Goal: Information Seeking & Learning: Learn about a topic

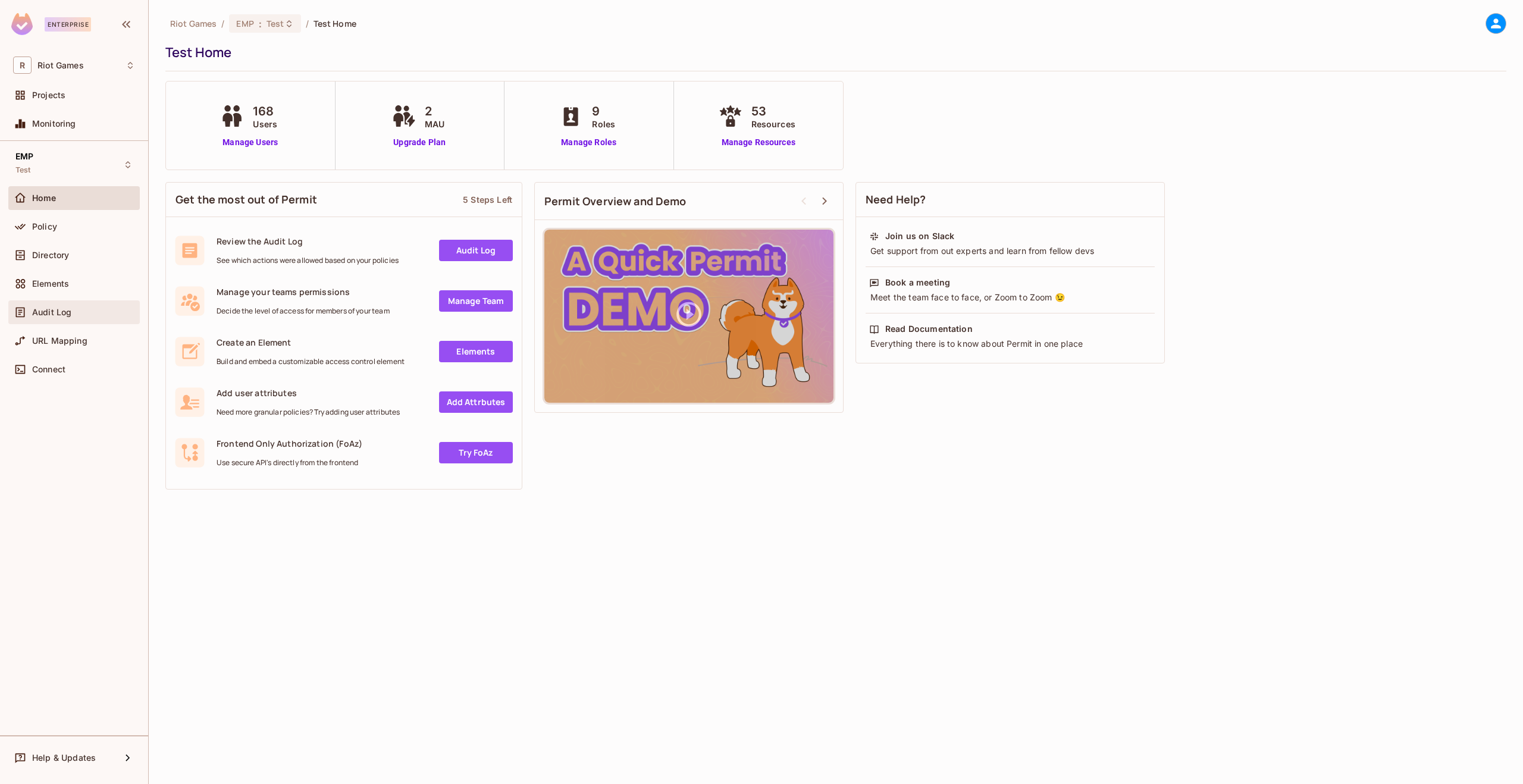
click at [74, 303] on div "Audit Log" at bounding box center [74, 312] width 132 height 24
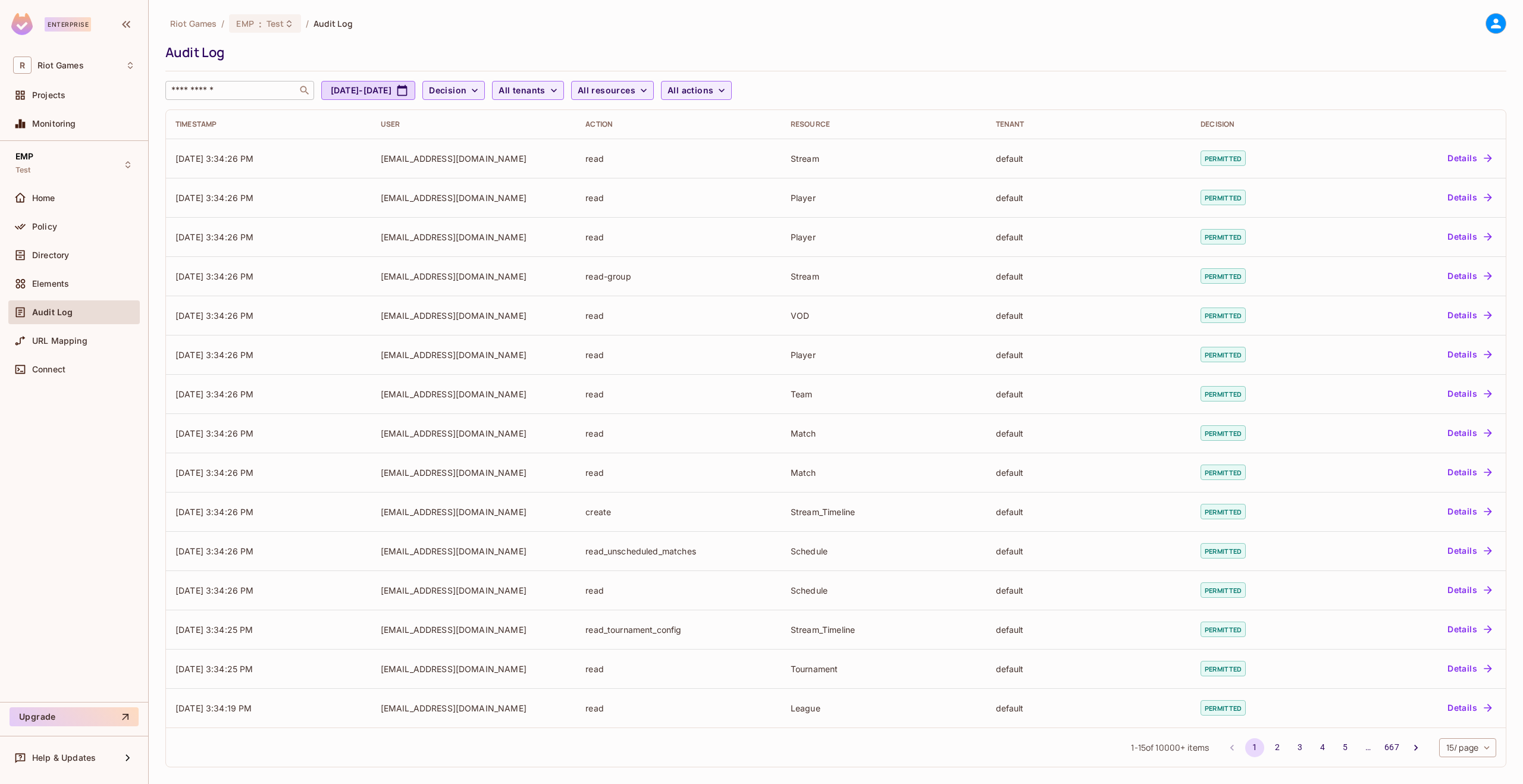
click at [214, 94] on input "text" at bounding box center [231, 90] width 125 height 12
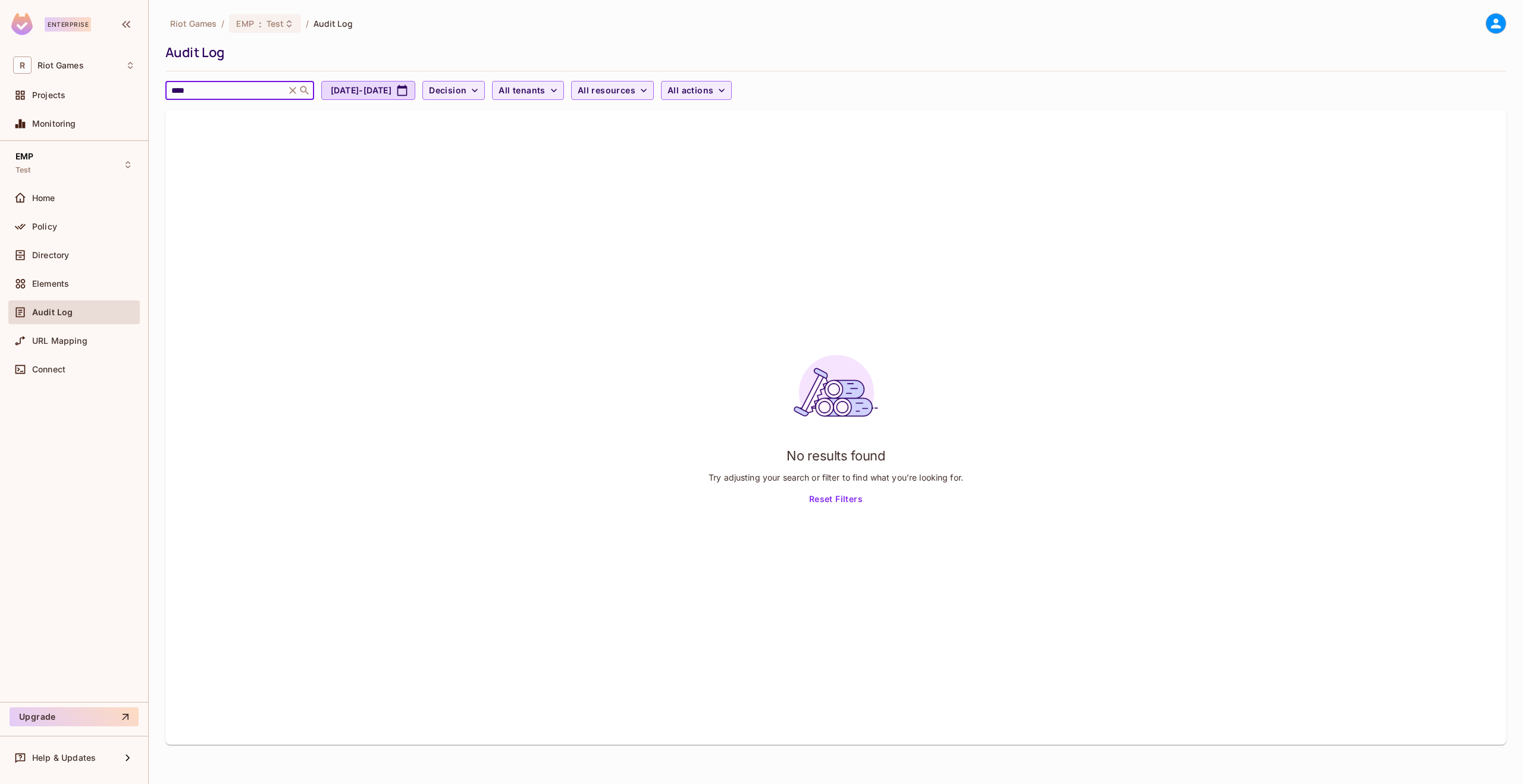
click at [229, 86] on input "****" at bounding box center [225, 90] width 113 height 12
type input "****"
click at [294, 88] on icon at bounding box center [292, 90] width 7 height 7
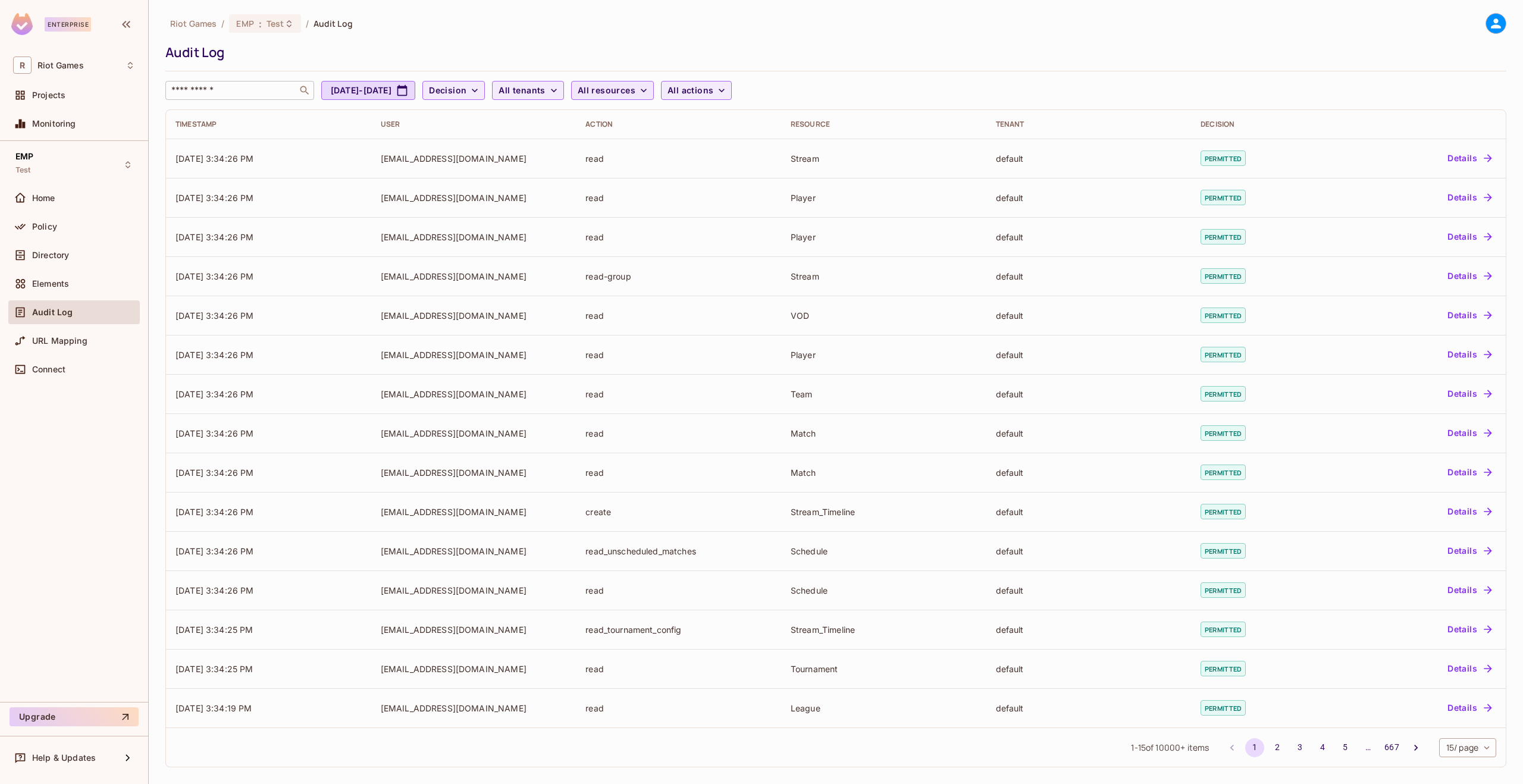
click at [636, 88] on span "All resources" at bounding box center [606, 91] width 58 height 15
click at [672, 121] on input "text" at bounding box center [695, 121] width 131 height 24
type input "*"
type input "****"
click at [698, 180] on span "Drops_Group" at bounding box center [685, 176] width 111 height 12
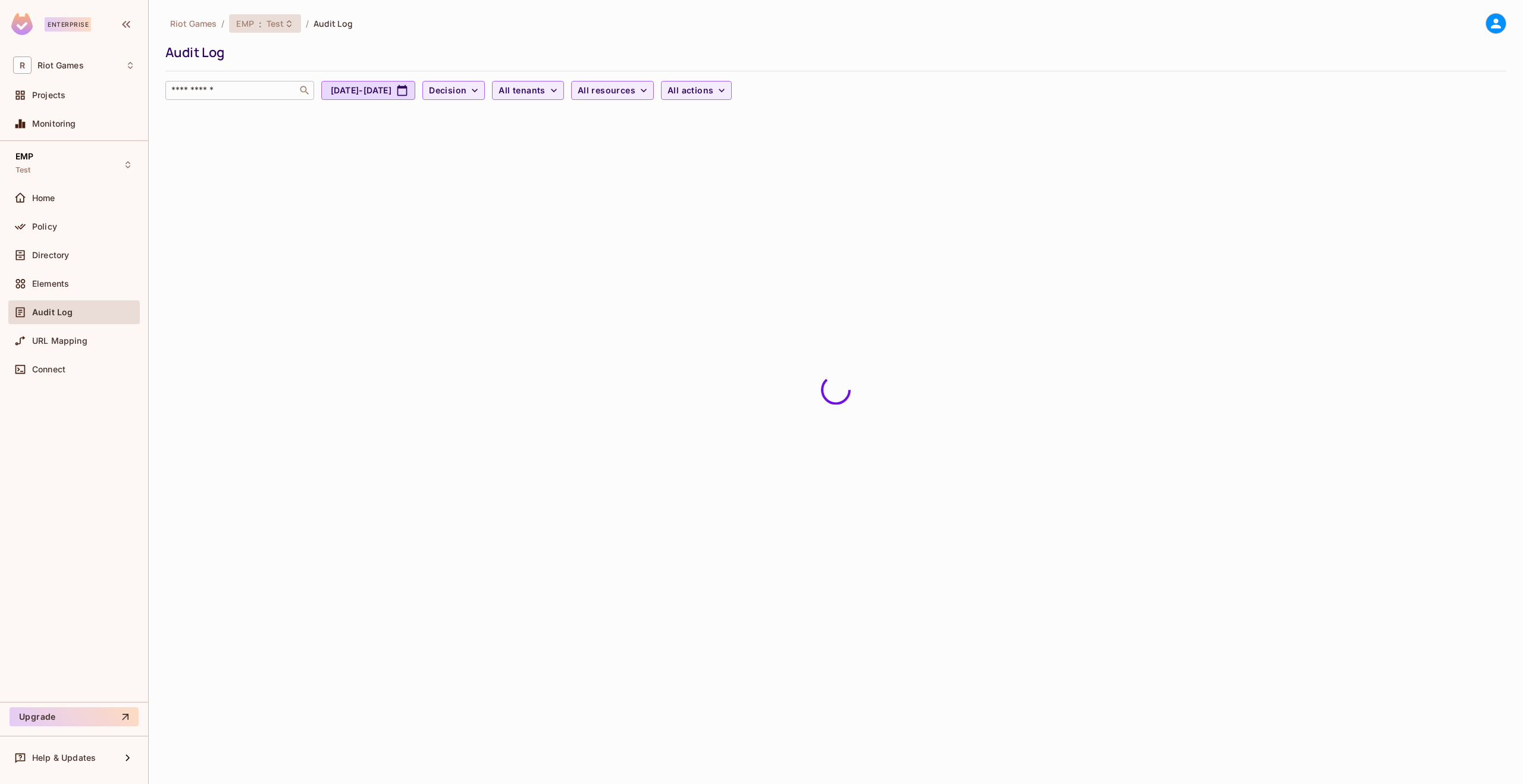
click at [280, 19] on span "Test" at bounding box center [275, 23] width 18 height 12
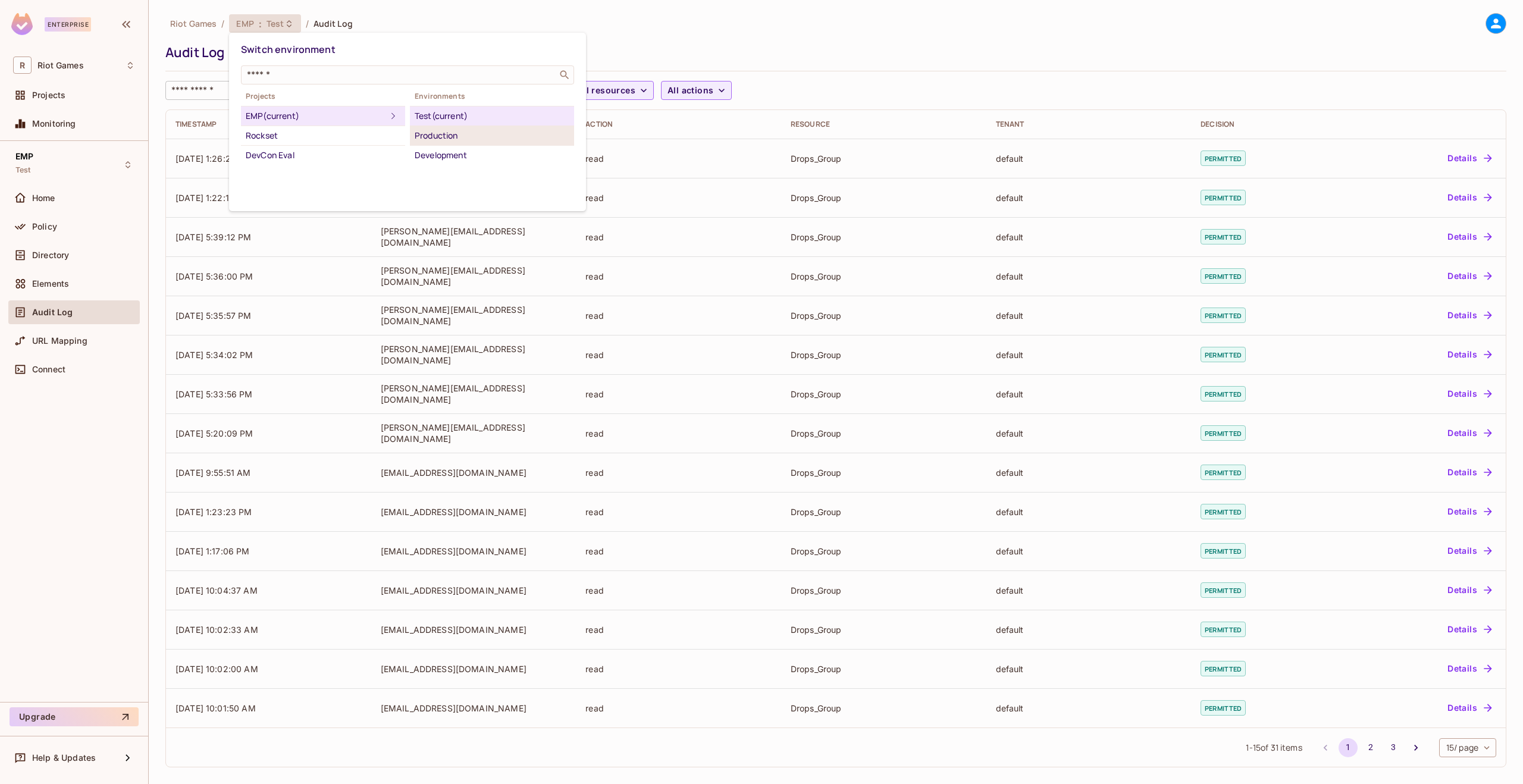
click at [458, 139] on div "Production" at bounding box center [492, 135] width 155 height 14
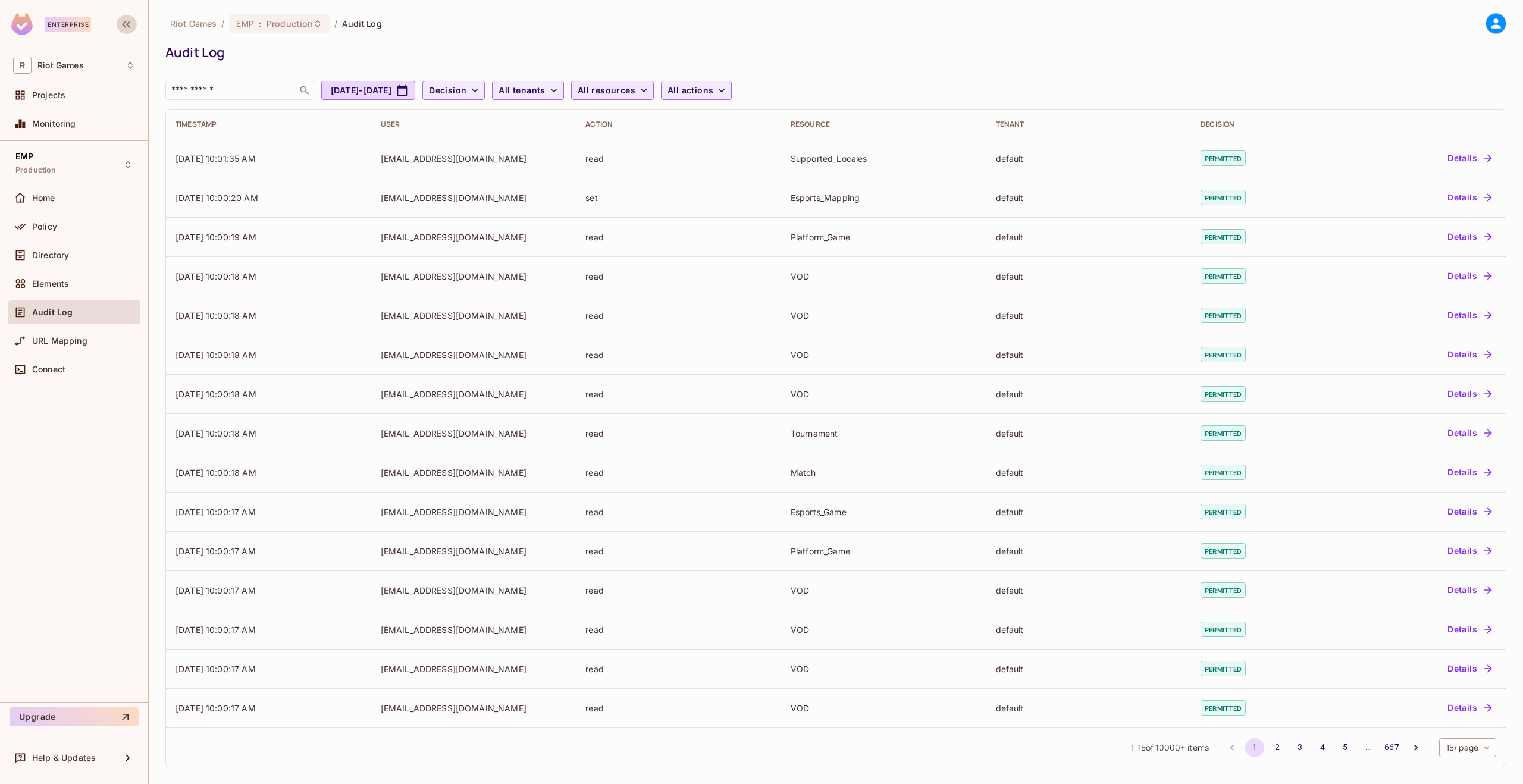
click at [636, 86] on span "All resources" at bounding box center [606, 91] width 58 height 15
click at [659, 121] on input "text" at bounding box center [685, 121] width 111 height 24
type input "****"
click at [653, 178] on span "Drops_Group" at bounding box center [685, 176] width 111 height 12
click at [1276, 747] on button "2" at bounding box center [1280, 748] width 19 height 19
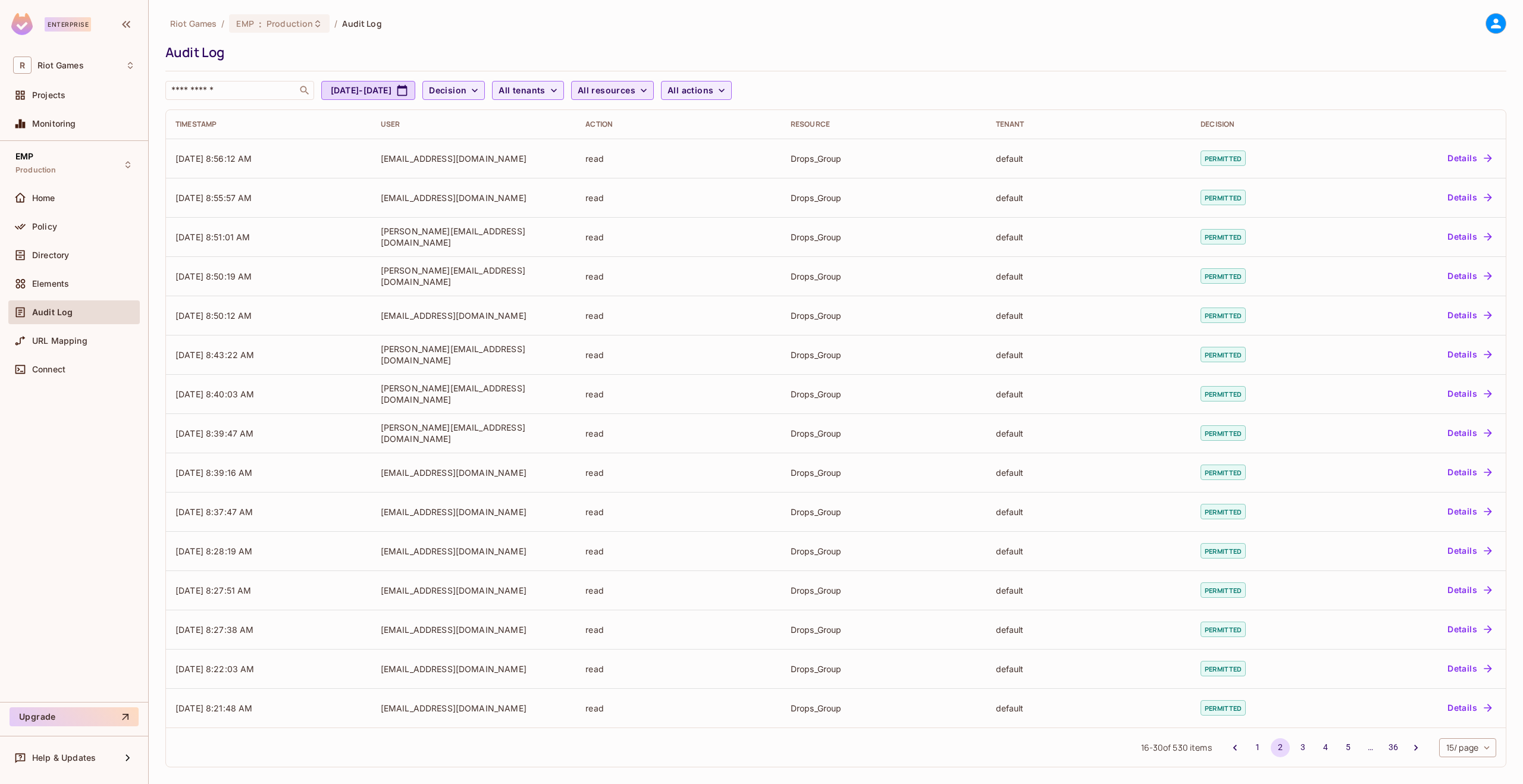
click at [636, 90] on span "All resources" at bounding box center [606, 91] width 58 height 15
click at [739, 94] on div at bounding box center [761, 392] width 1523 height 784
click at [713, 94] on span "All actions" at bounding box center [690, 91] width 46 height 15
click at [914, 57] on div at bounding box center [761, 392] width 1523 height 784
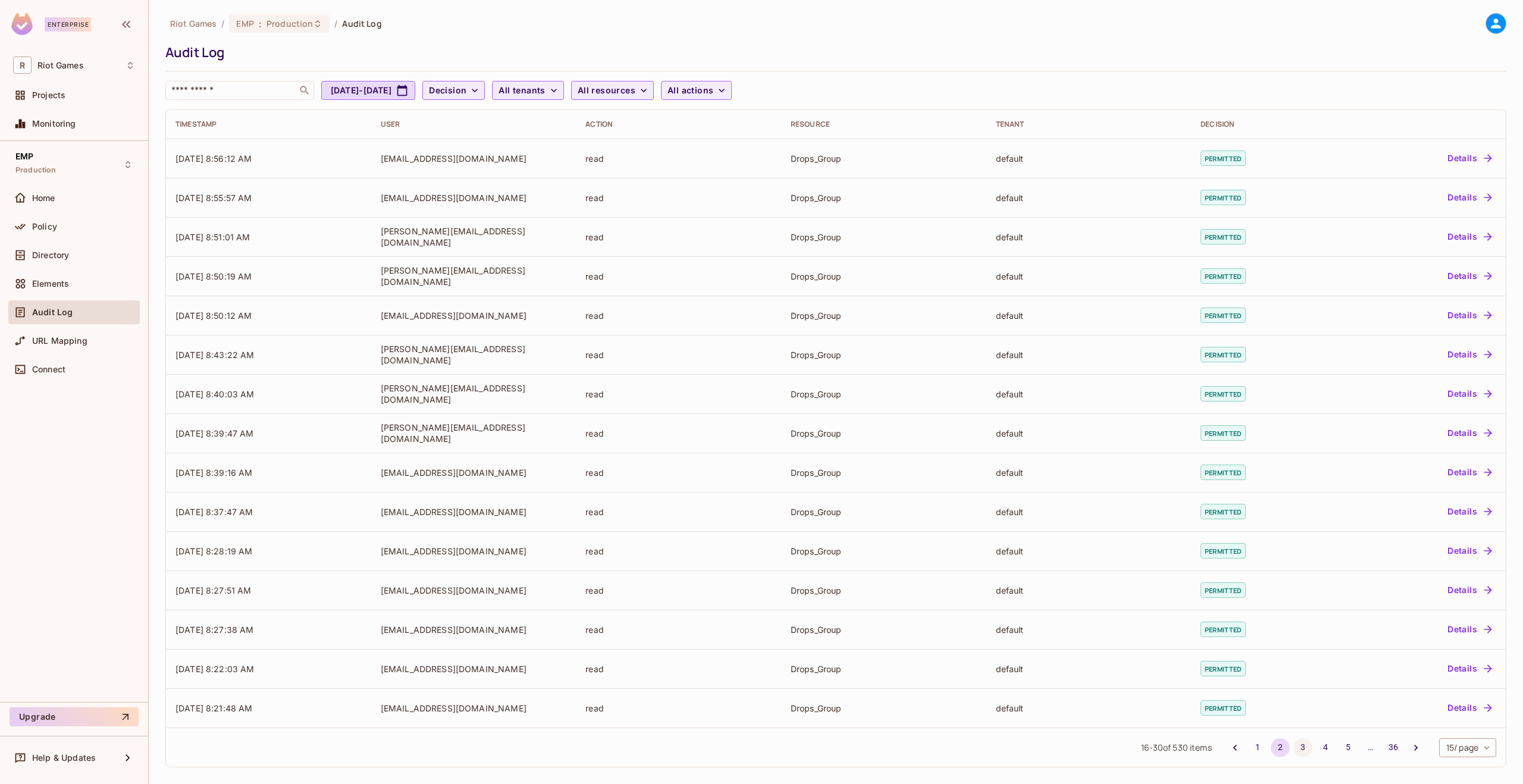
click at [1303, 751] on button "3" at bounding box center [1303, 748] width 19 height 19
click at [466, 95] on span "Decision" at bounding box center [448, 91] width 37 height 15
click at [732, 90] on div at bounding box center [761, 392] width 1523 height 784
click at [713, 93] on span "All actions" at bounding box center [690, 91] width 46 height 15
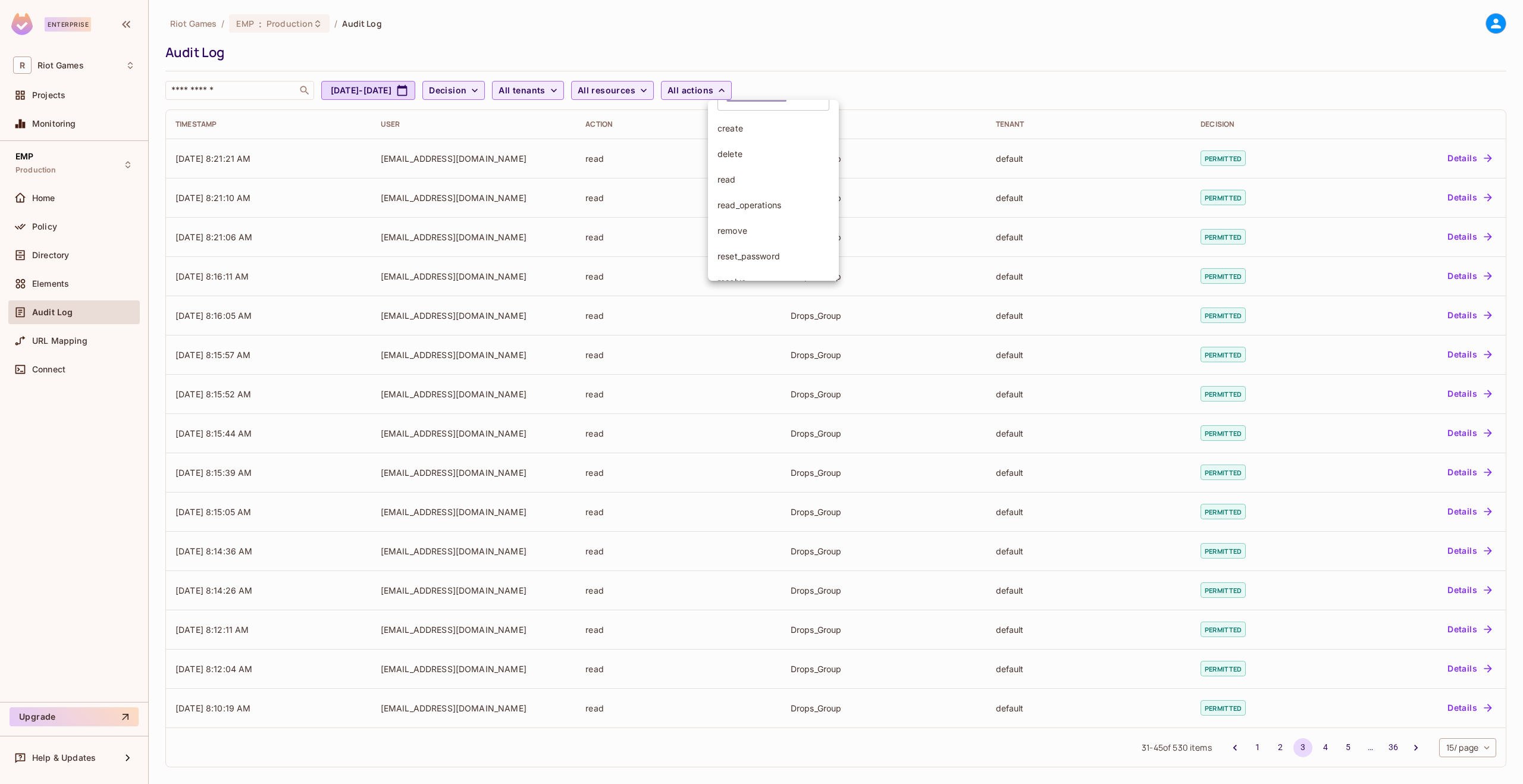
scroll to position [33, 0]
click at [770, 221] on span "remove" at bounding box center [774, 220] width 111 height 12
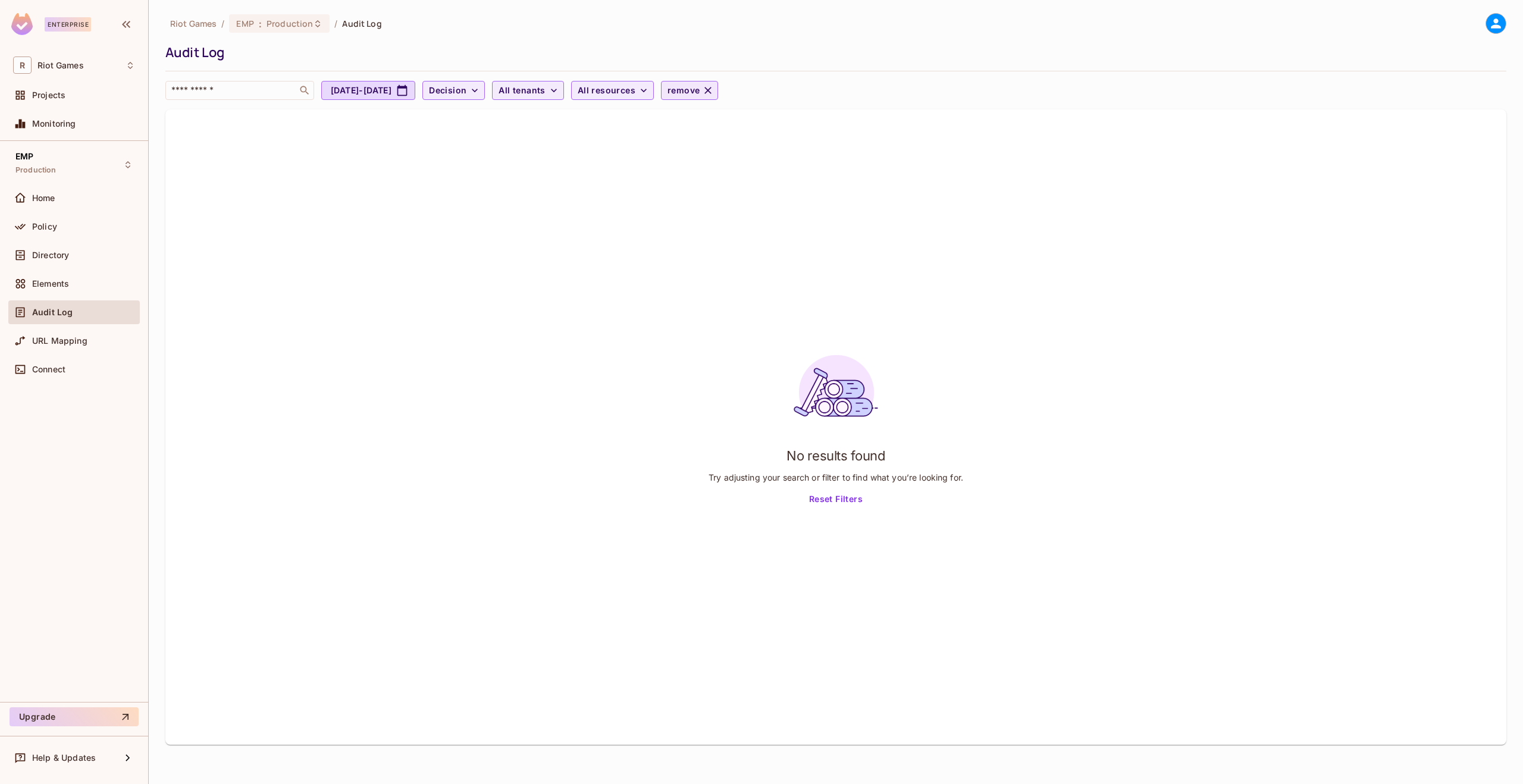
drag, startPoint x: 726, startPoint y: 75, endPoint x: 731, endPoint y: 87, distance: 13.0
click at [726, 75] on div "Riot Games / EMP : Production / Audit Log Audit Log ​ [DATE] - [DATE] Decision …" at bounding box center [836, 56] width 1341 height 87
click at [700, 87] on span "remove" at bounding box center [683, 91] width 32 height 15
click at [750, 171] on span "delete" at bounding box center [774, 176] width 111 height 12
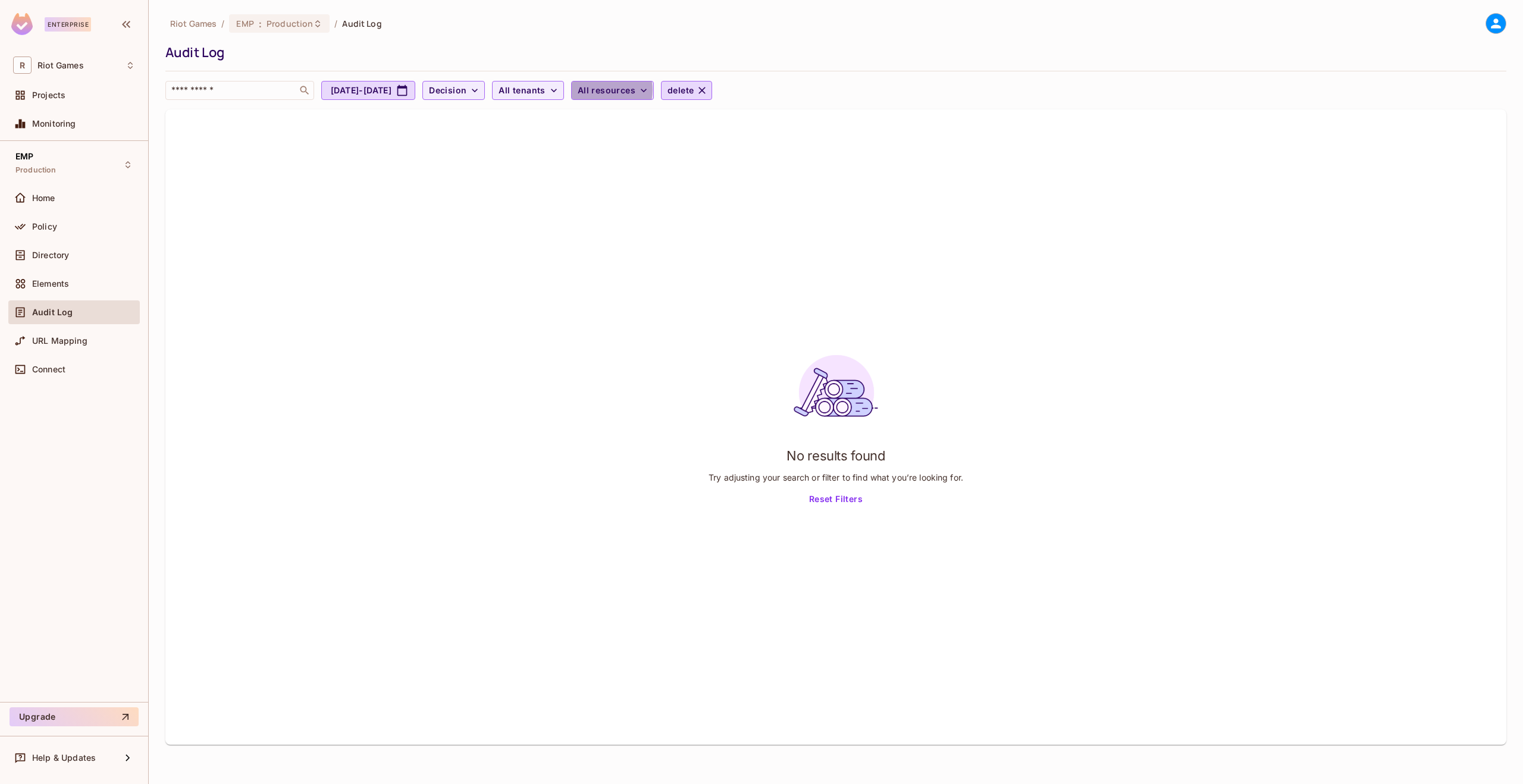
click at [636, 90] on span "All resources" at bounding box center [606, 91] width 58 height 15
click at [664, 125] on input "text" at bounding box center [685, 121] width 111 height 24
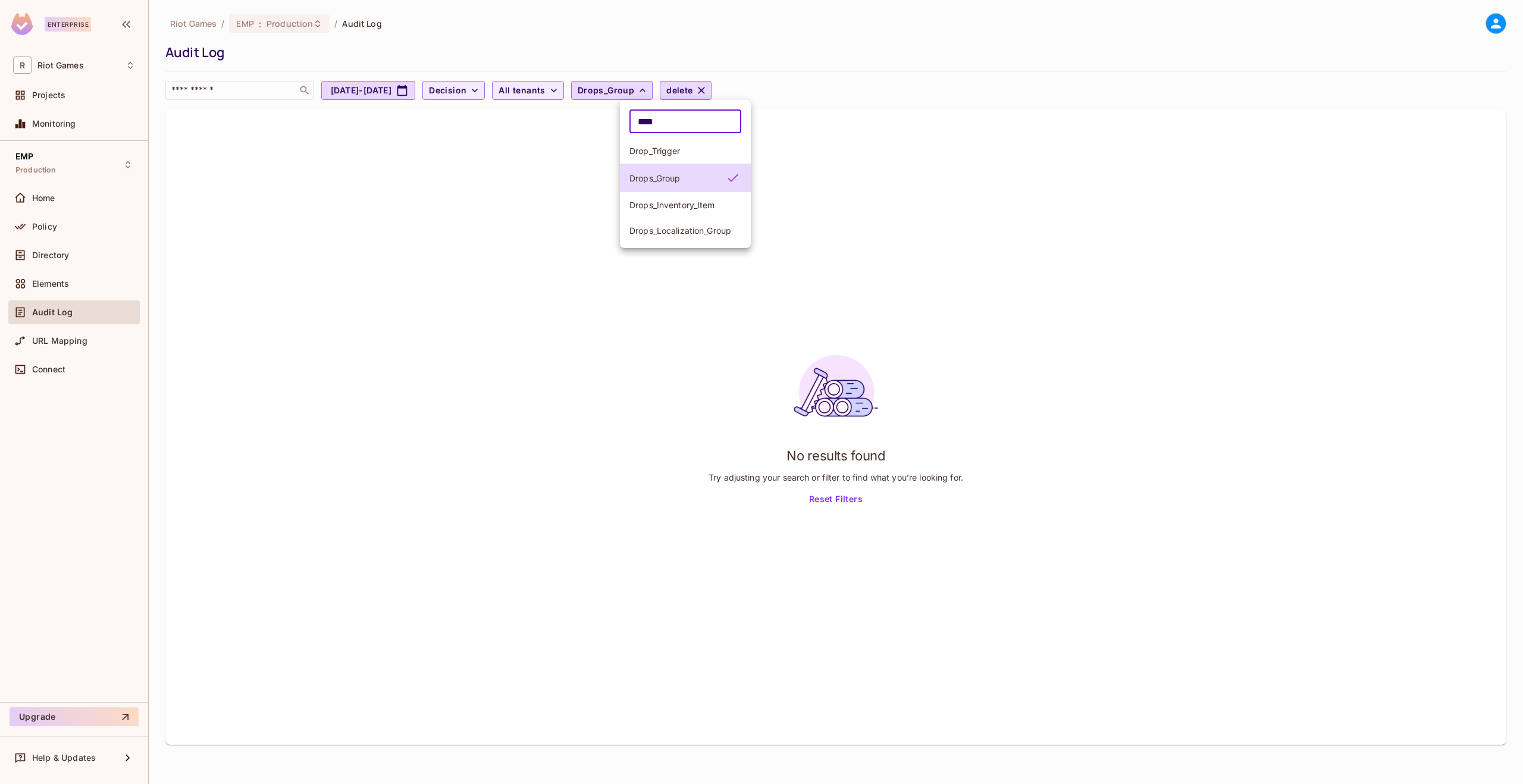
type input "****"
drag, startPoint x: 853, startPoint y: 125, endPoint x: 830, endPoint y: 118, distance: 24.0
click at [853, 125] on div at bounding box center [761, 392] width 1523 height 784
click at [692, 88] on span "delete" at bounding box center [680, 91] width 26 height 15
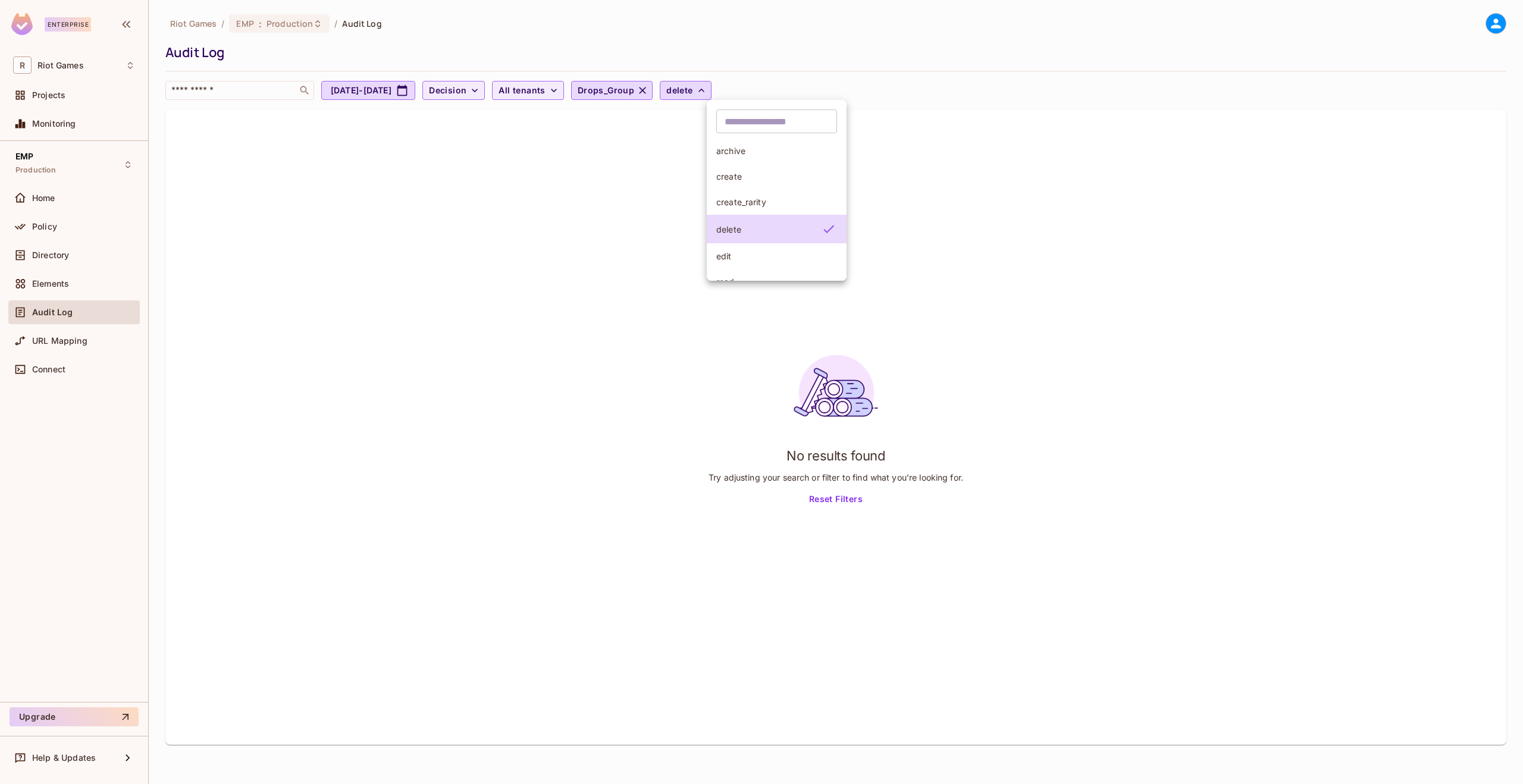
click at [821, 78] on div at bounding box center [761, 392] width 1523 height 784
click at [705, 88] on icon "button" at bounding box center [701, 90] width 7 height 7
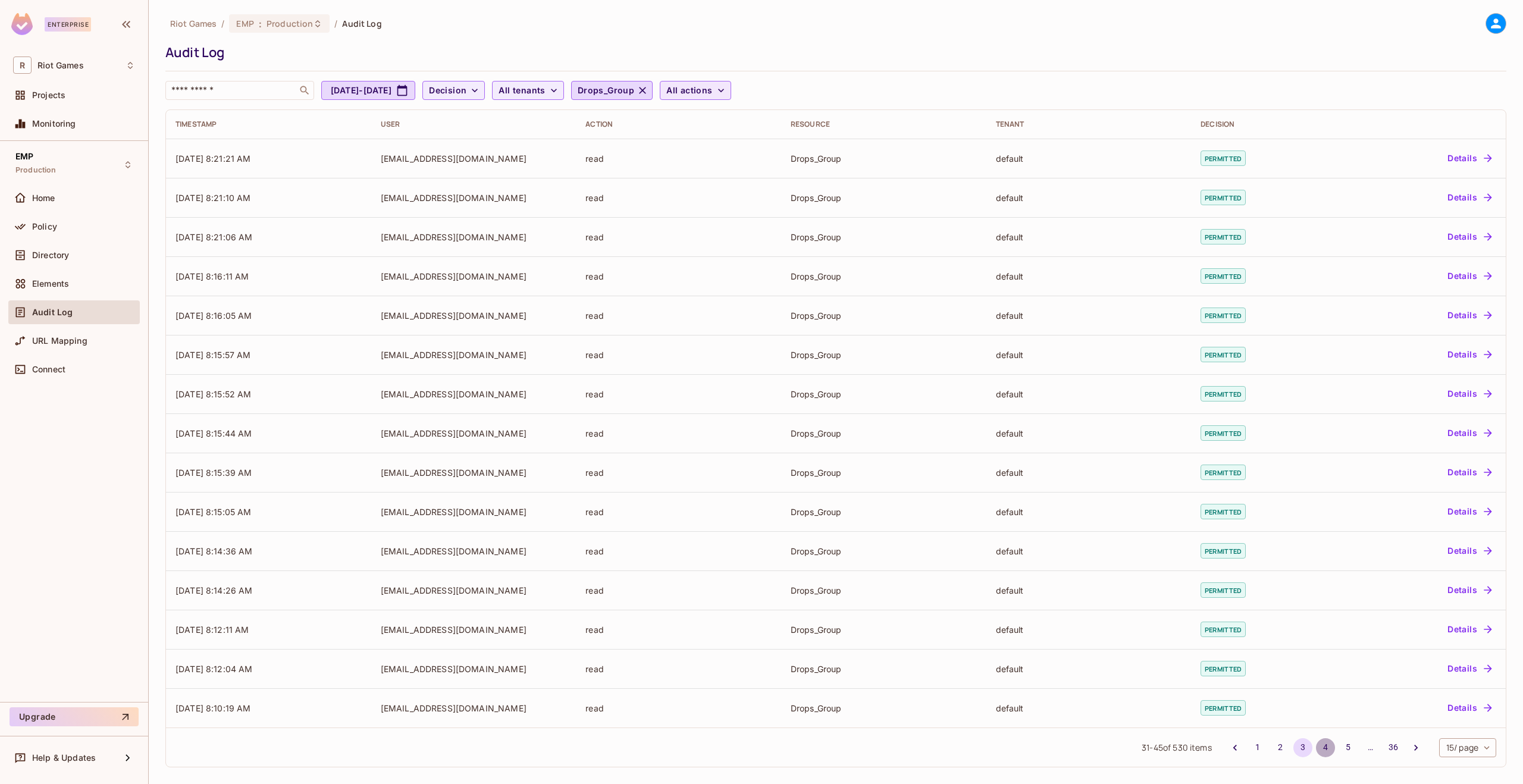
click at [1321, 749] on button "4" at bounding box center [1326, 748] width 19 height 19
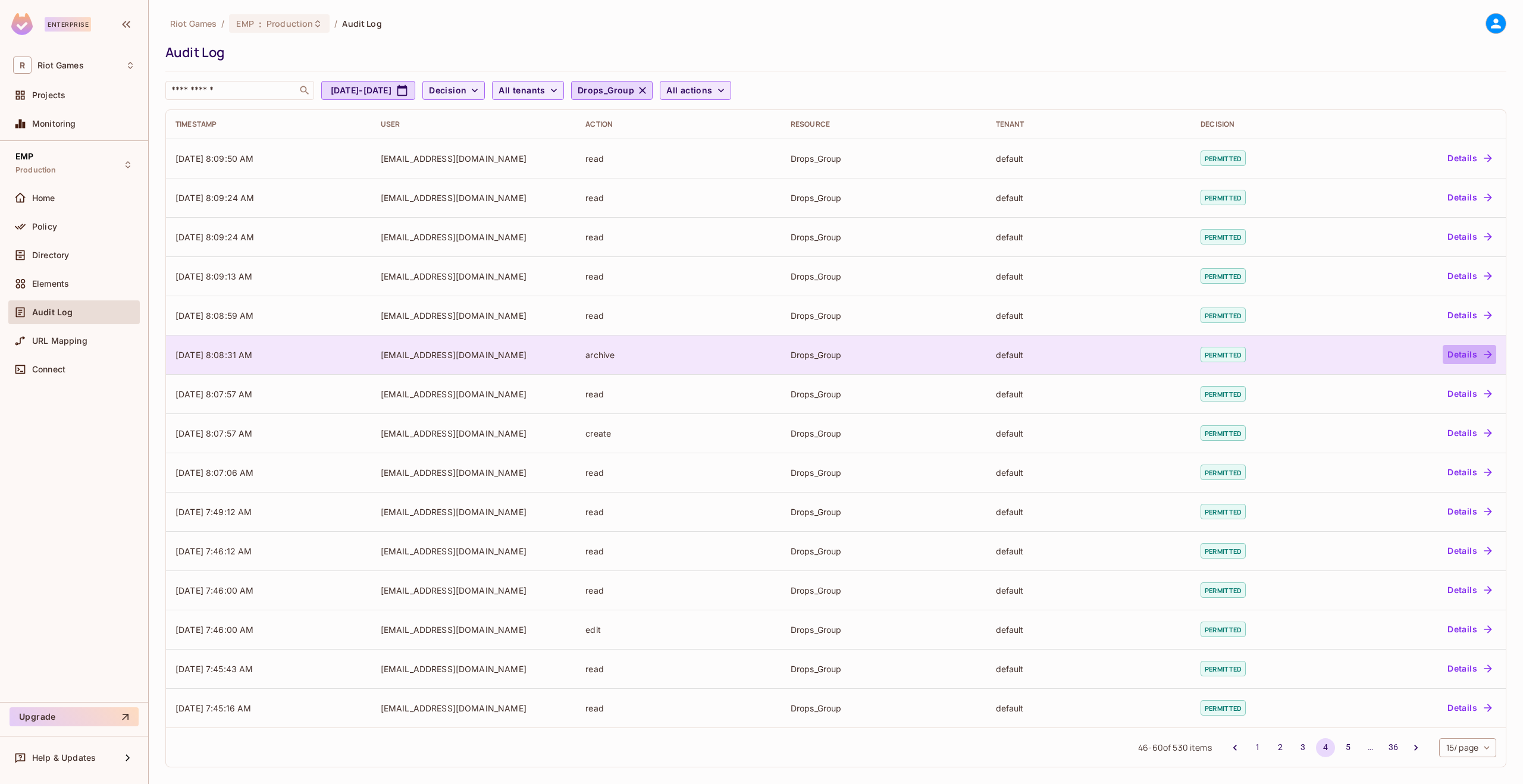
click at [1465, 353] on button "Details" at bounding box center [1469, 354] width 53 height 19
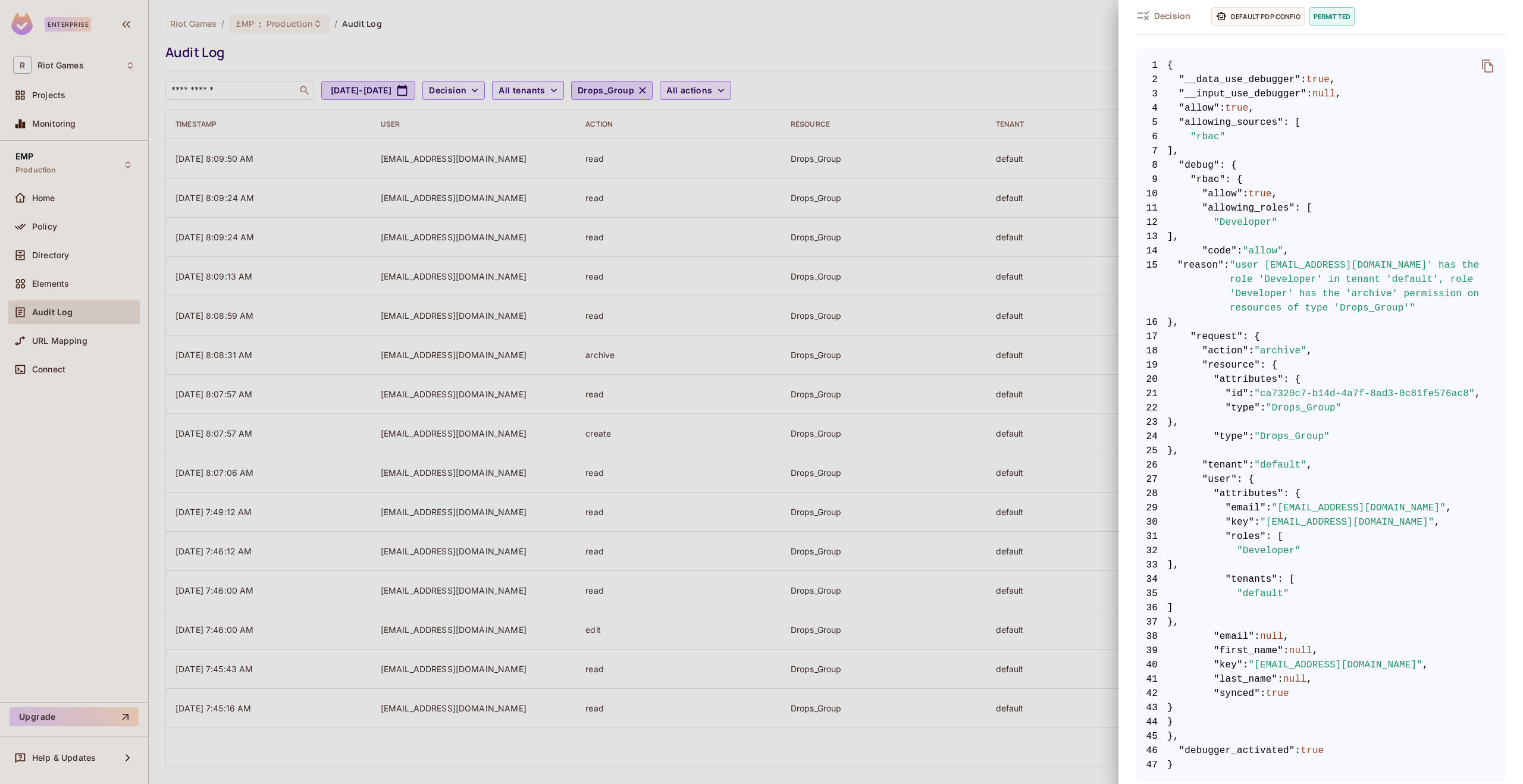
scroll to position [196, 0]
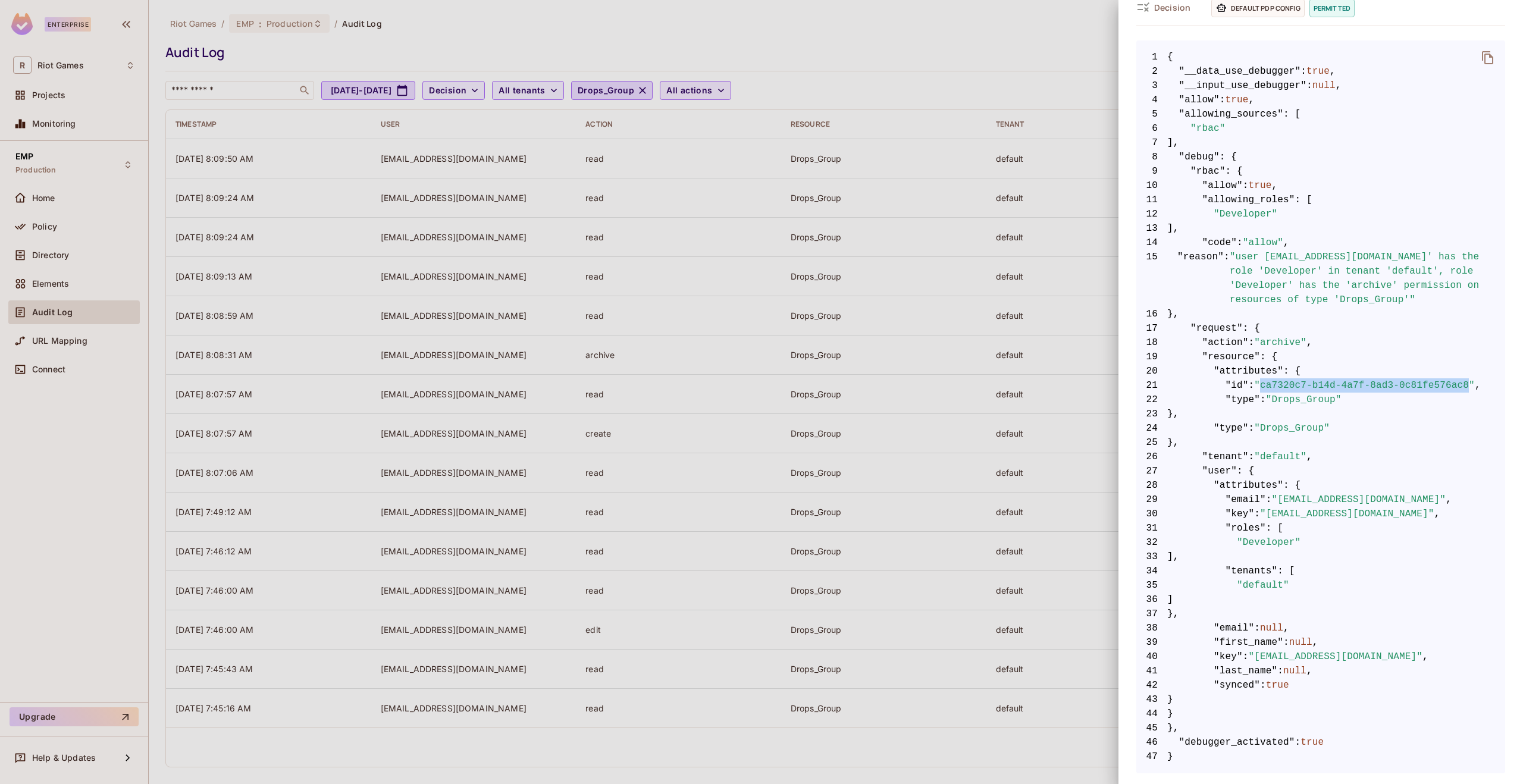
drag, startPoint x: 1268, startPoint y: 386, endPoint x: 1474, endPoint y: 382, distance: 206.0
click at [1474, 382] on span ""ca7320c7-b14d-4a7f-8ad3-0c81fe576ac8"" at bounding box center [1364, 385] width 221 height 14
click at [1451, 366] on span "20 "attributes" : {" at bounding box center [1321, 371] width 369 height 14
click at [930, 35] on div at bounding box center [761, 392] width 1523 height 784
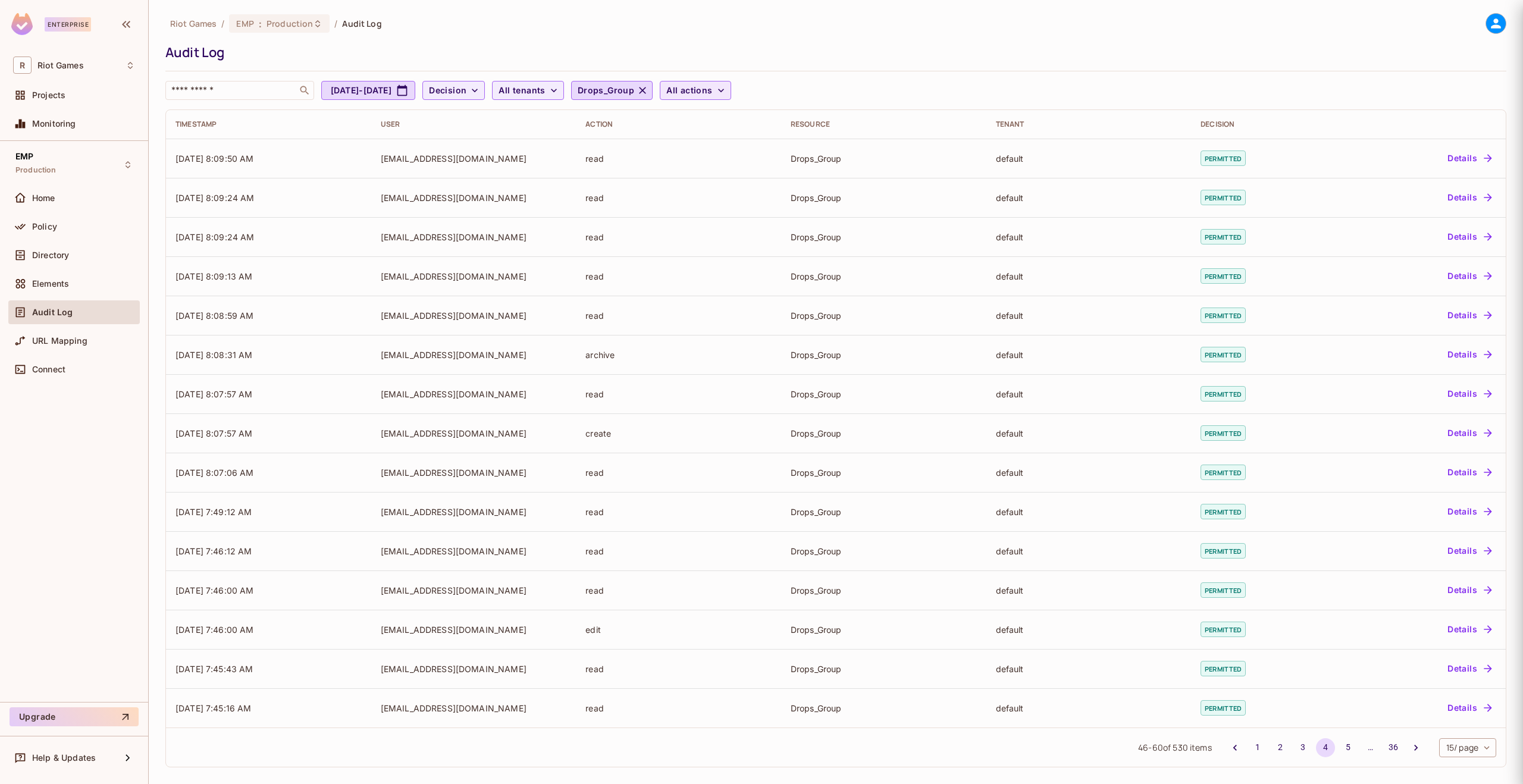
scroll to position [0, 0]
click at [712, 87] on span "All actions" at bounding box center [689, 91] width 46 height 15
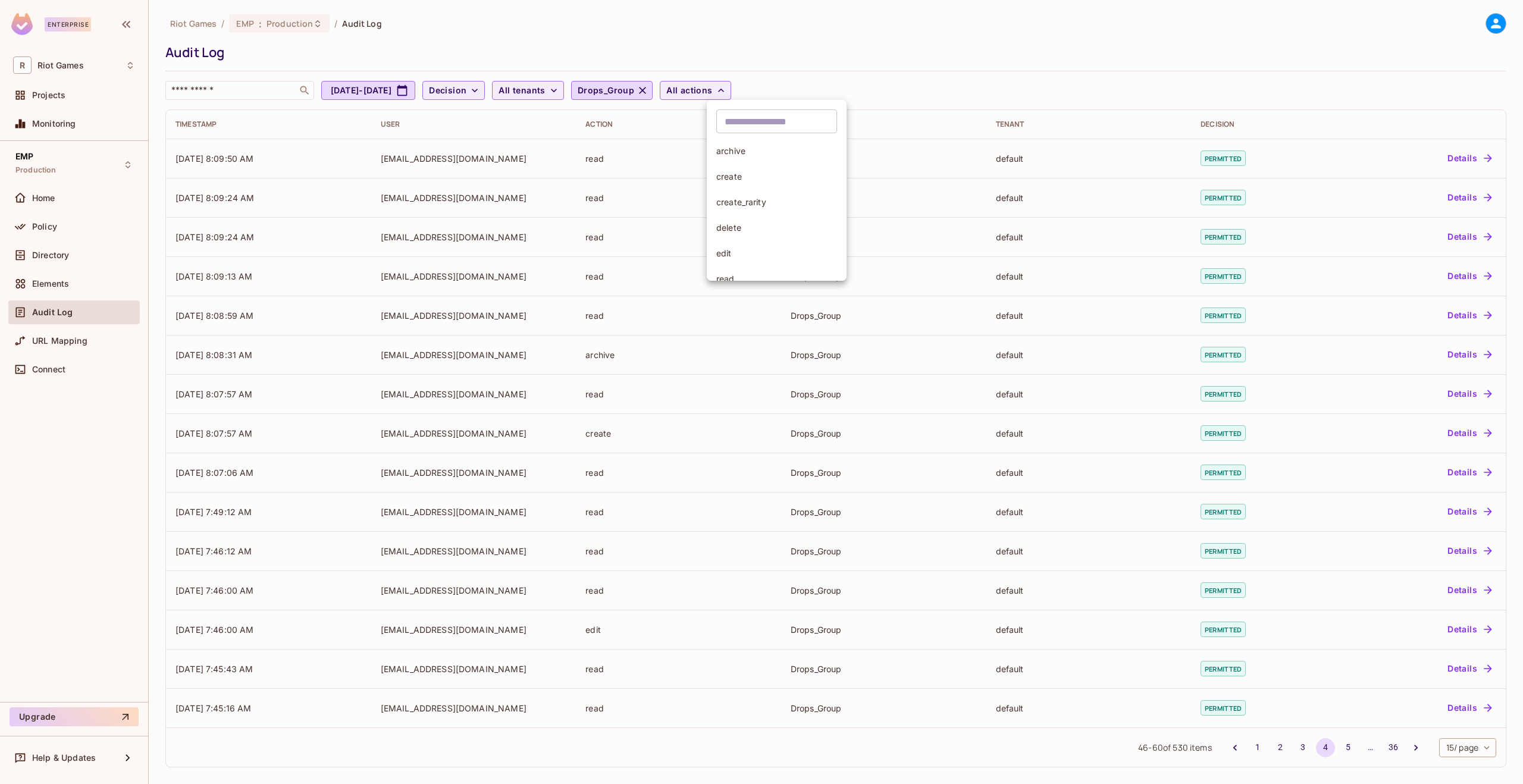
click at [772, 155] on span "archive" at bounding box center [777, 150] width 121 height 12
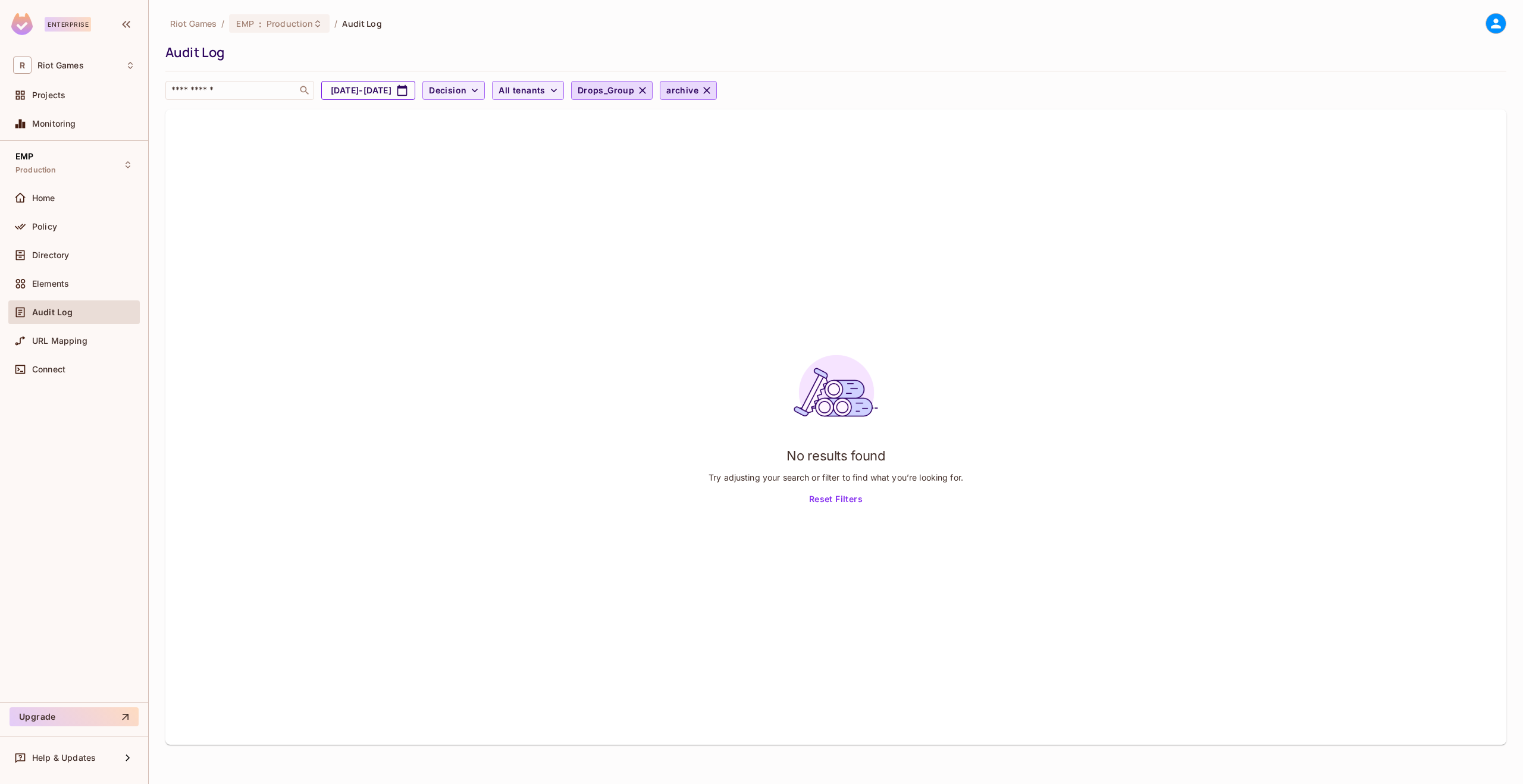
click at [415, 94] on button "[DATE] - [DATE]" at bounding box center [368, 91] width 94 height 19
select select "*"
select select "****"
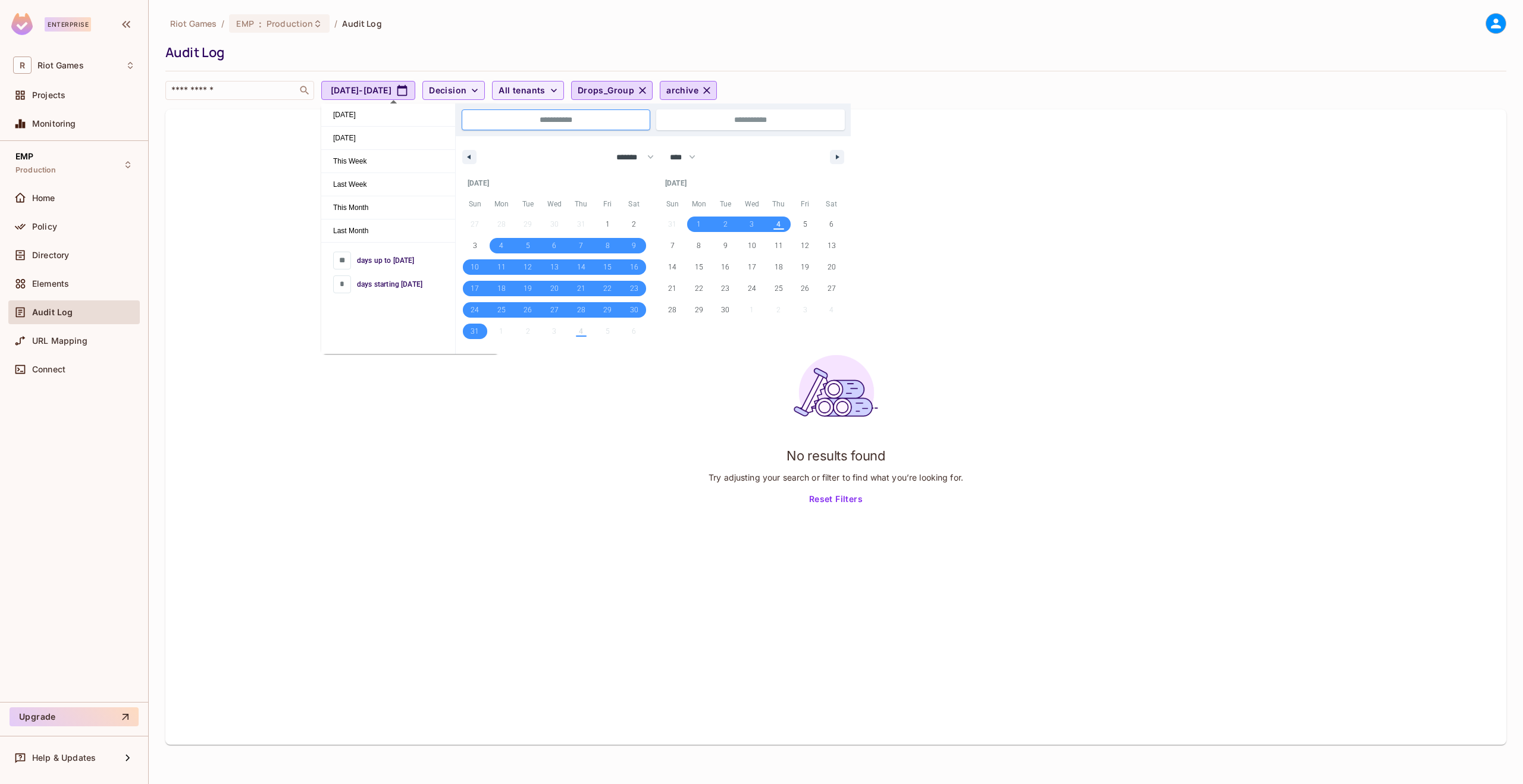
drag, startPoint x: 884, startPoint y: 51, endPoint x: 705, endPoint y: 87, distance: 182.6
click at [884, 52] on div "Audit Log" at bounding box center [833, 52] width 1335 height 18
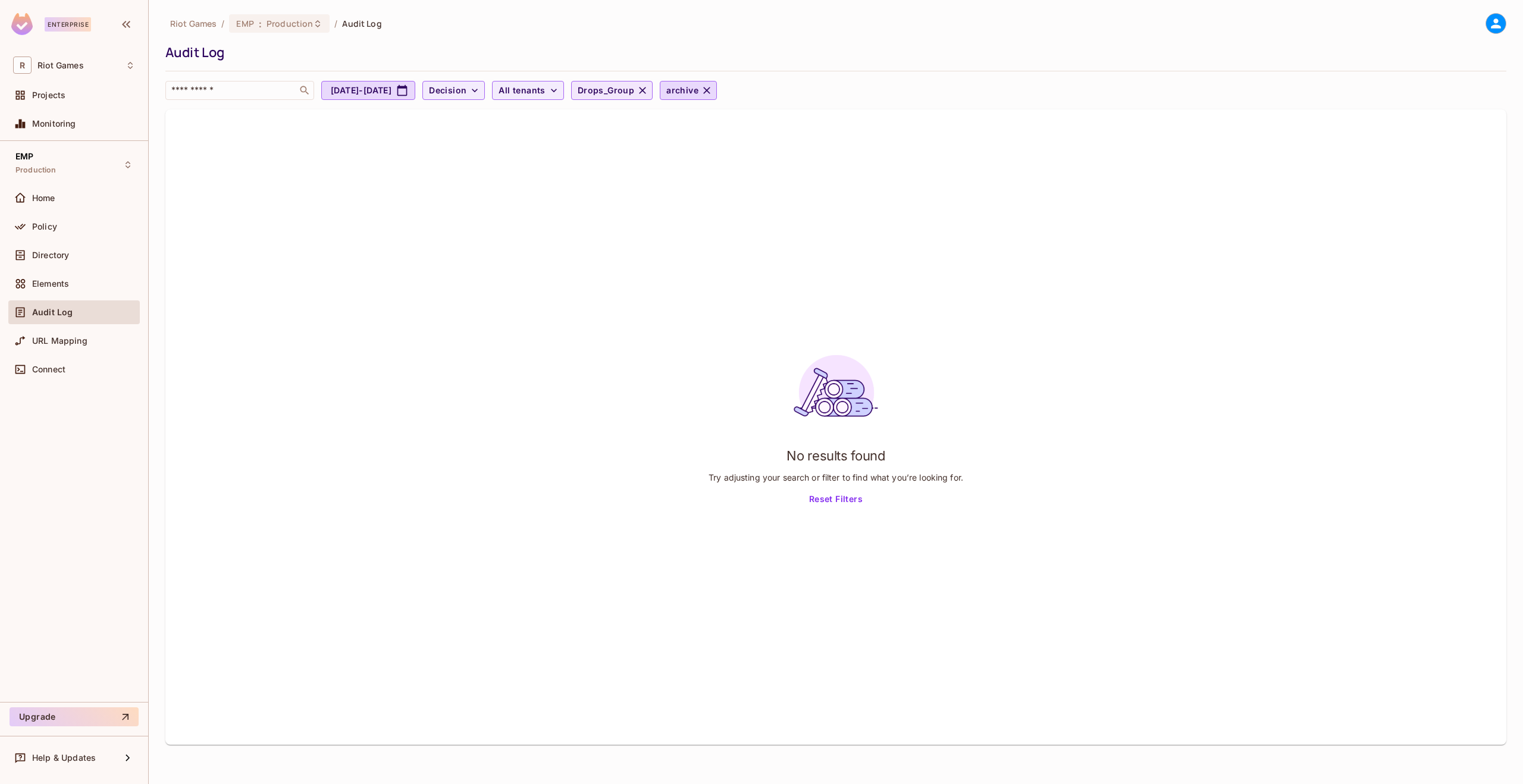
click at [634, 91] on span "Drops_Group" at bounding box center [605, 91] width 57 height 15
click at [728, 59] on div at bounding box center [761, 392] width 1523 height 784
click at [415, 86] on button "[DATE] - [DATE]" at bounding box center [368, 91] width 94 height 19
select select "*"
select select "****"
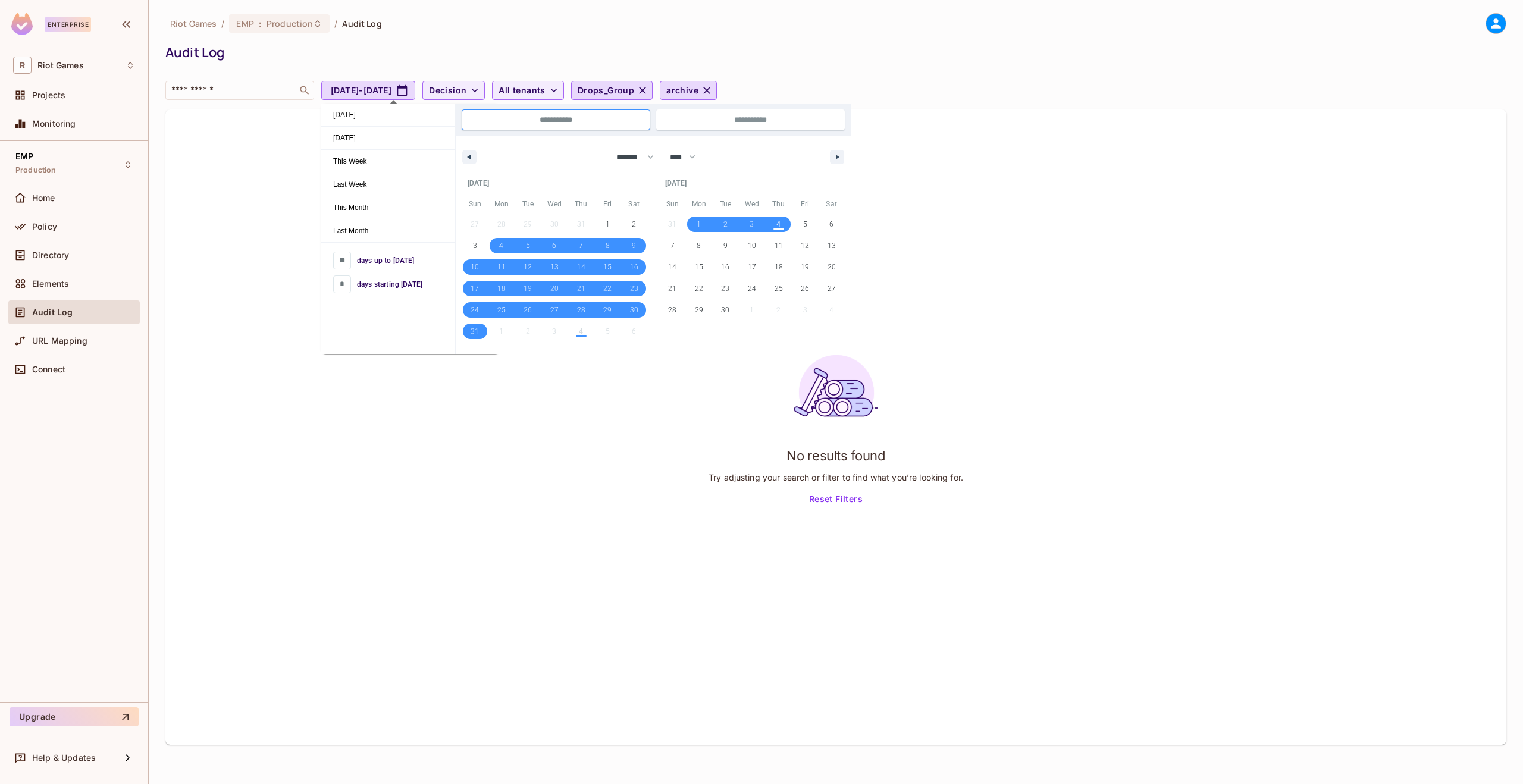
click at [756, 54] on div "Audit Log" at bounding box center [833, 52] width 1335 height 18
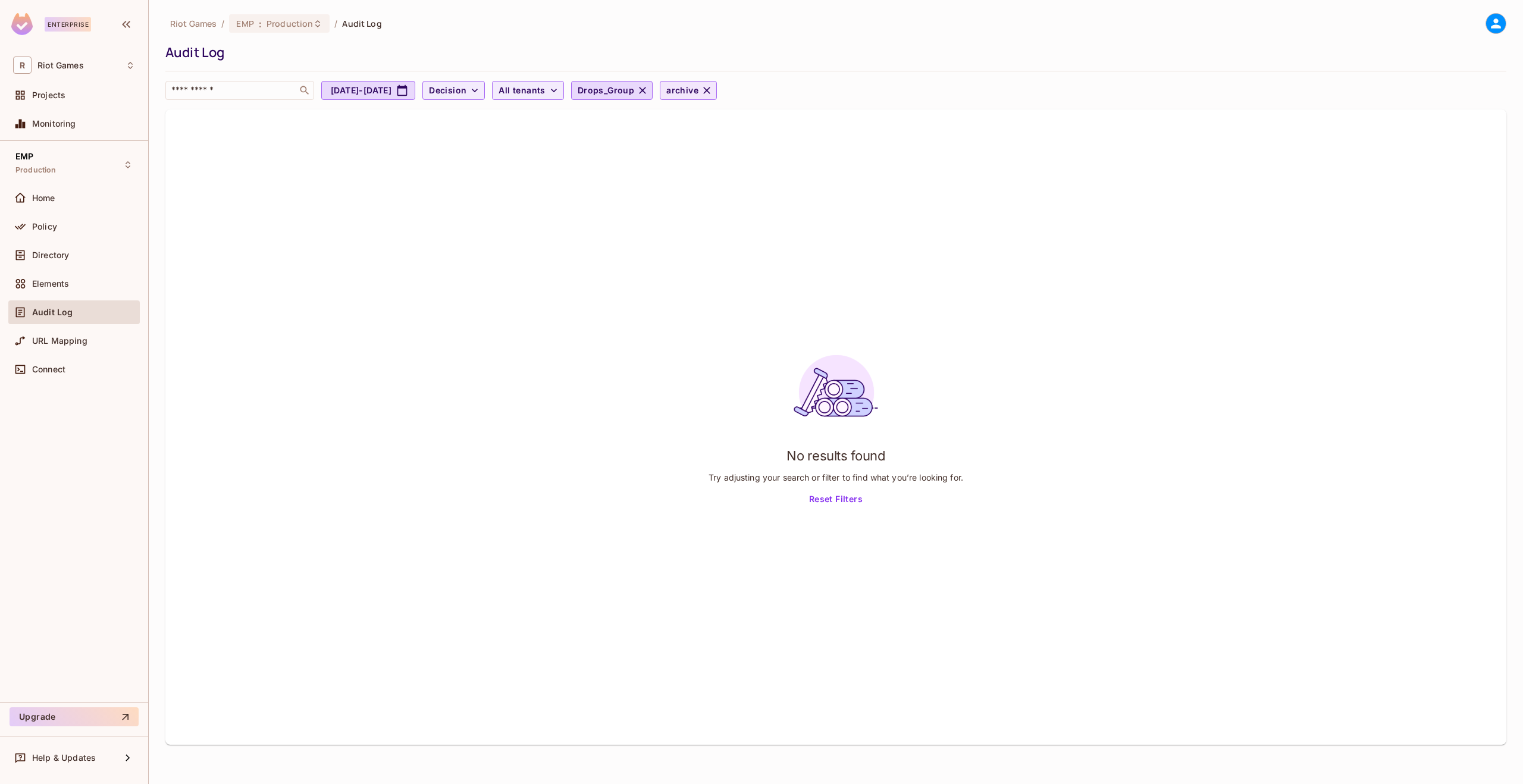
click at [698, 91] on span "archive" at bounding box center [682, 91] width 32 height 15
click at [964, 88] on div at bounding box center [761, 392] width 1523 height 784
click at [713, 91] on icon "button" at bounding box center [706, 90] width 12 height 12
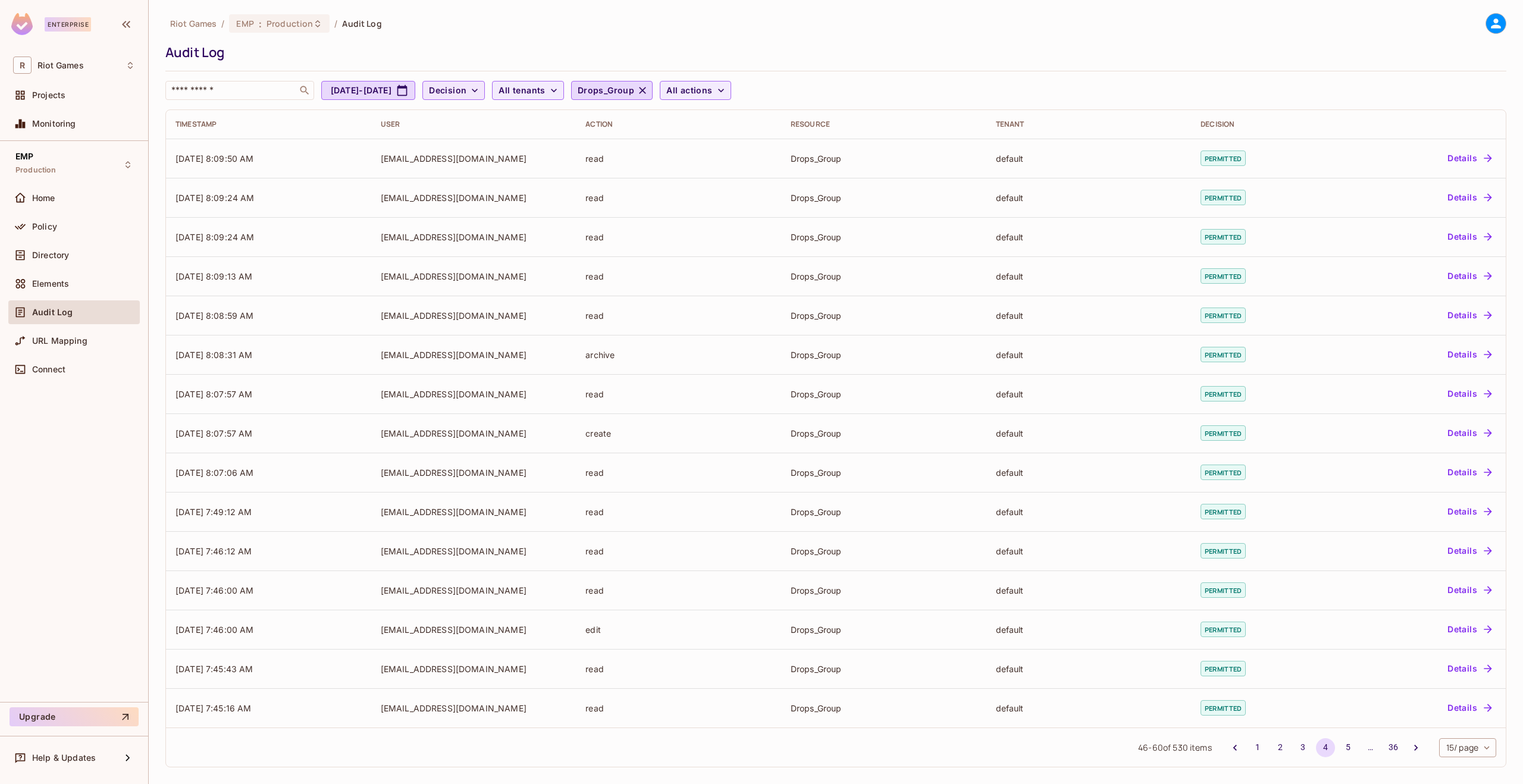
click at [481, 86] on icon "button" at bounding box center [475, 90] width 12 height 12
click at [554, 61] on div at bounding box center [761, 392] width 1523 height 784
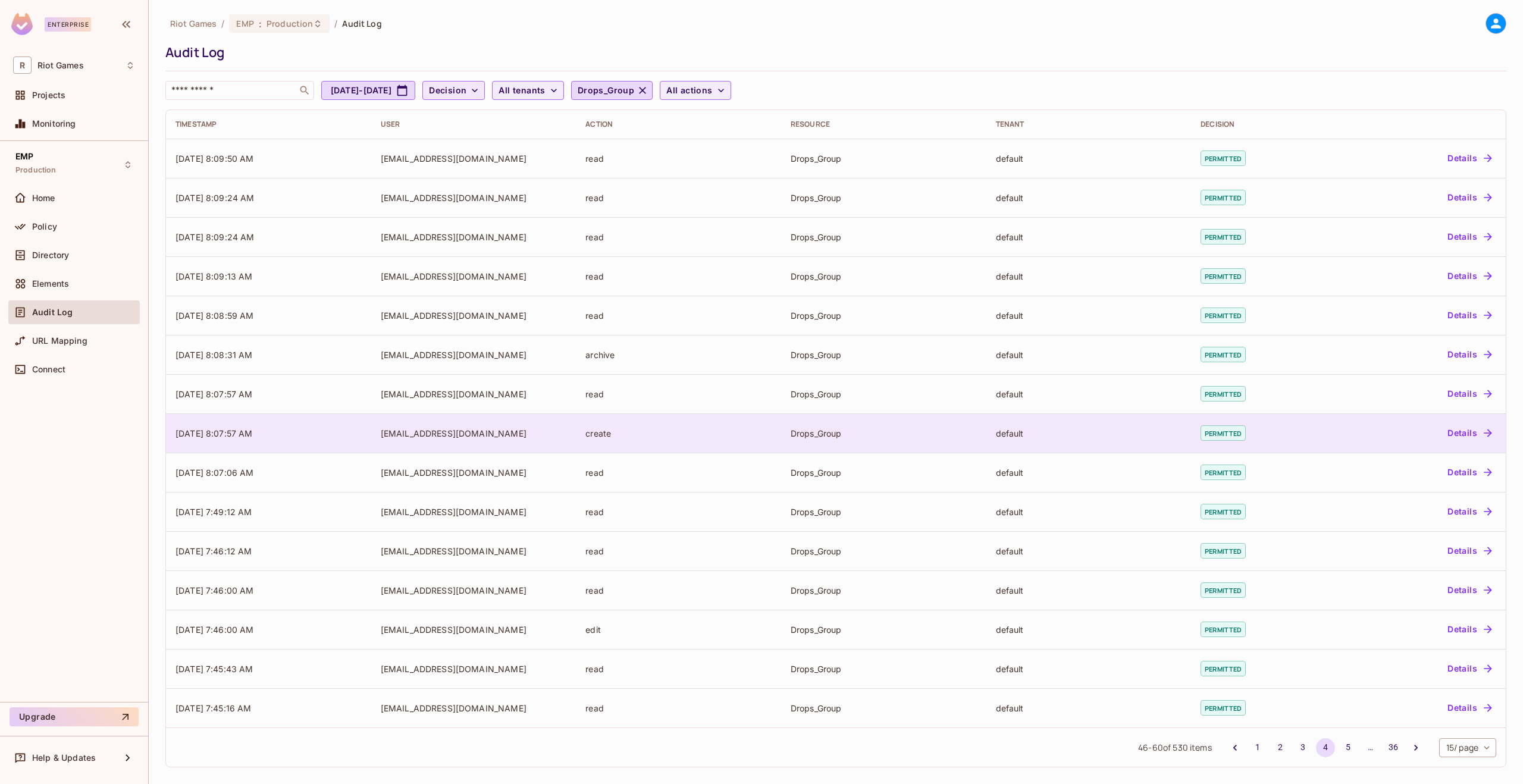
click at [1458, 430] on button "Details" at bounding box center [1469, 433] width 53 height 19
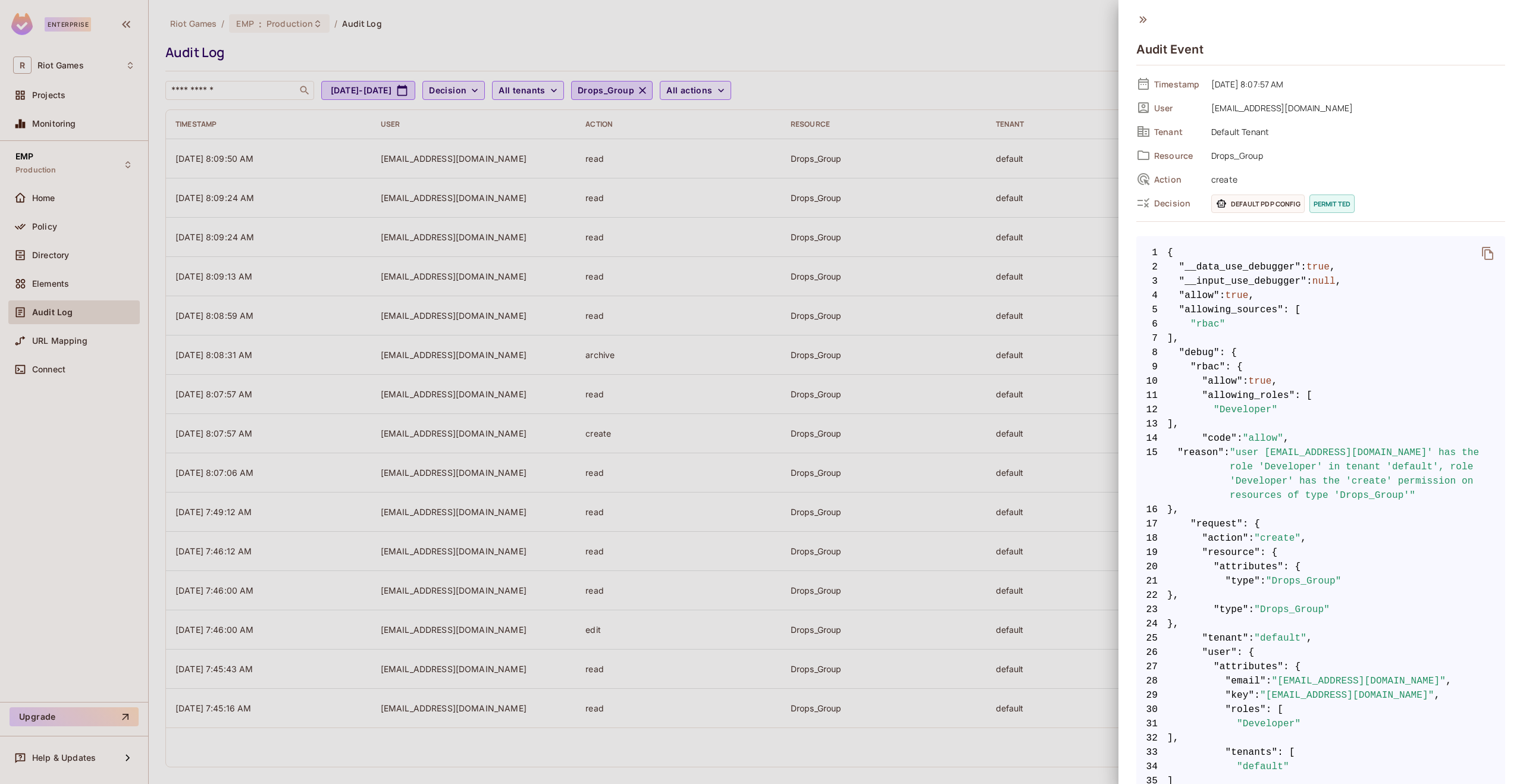
click at [1139, 29] on div "Audit Event" at bounding box center [1321, 44] width 369 height 62
click at [1140, 21] on icon at bounding box center [1143, 19] width 13 height 13
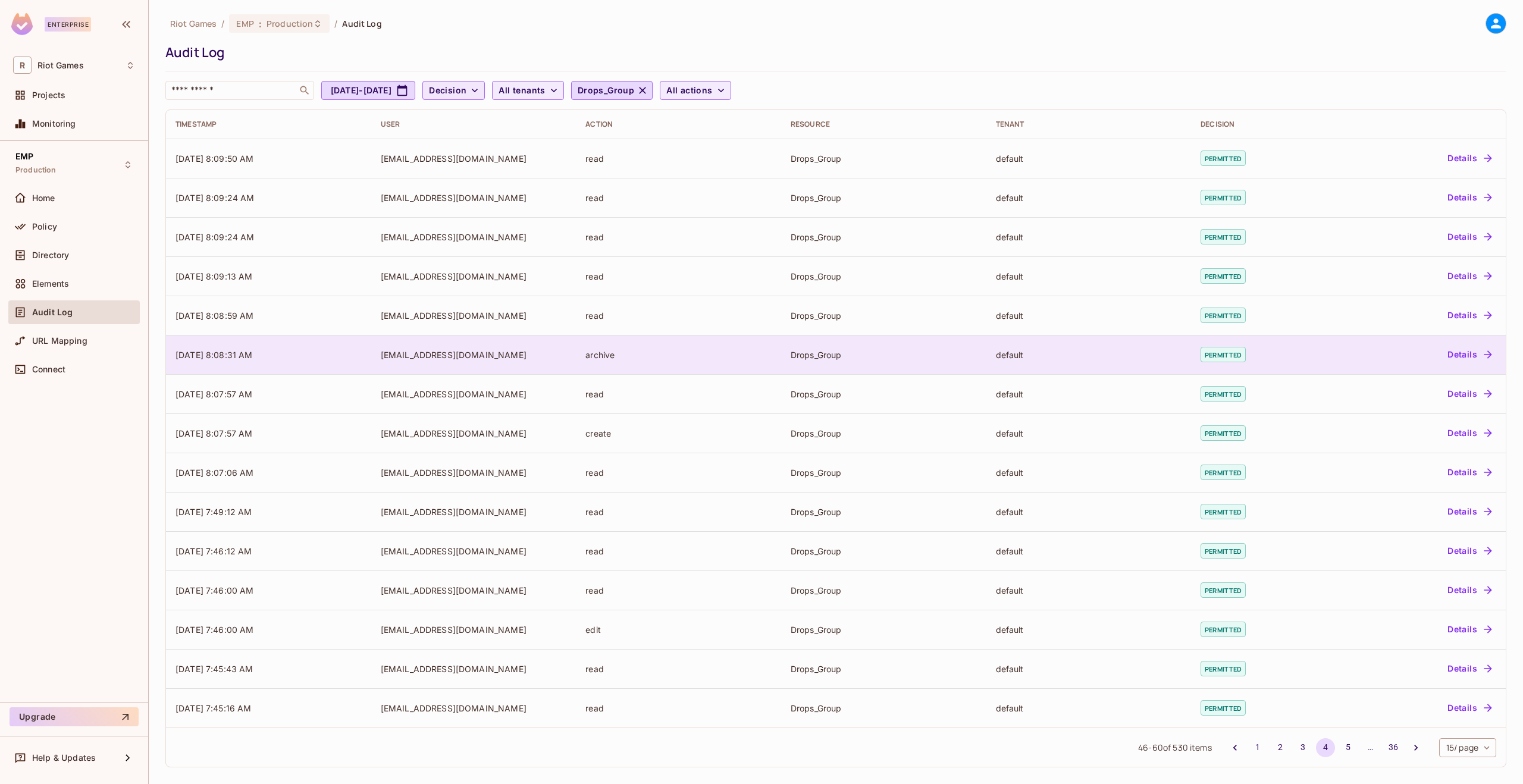
click at [639, 357] on div "archive" at bounding box center [678, 354] width 187 height 12
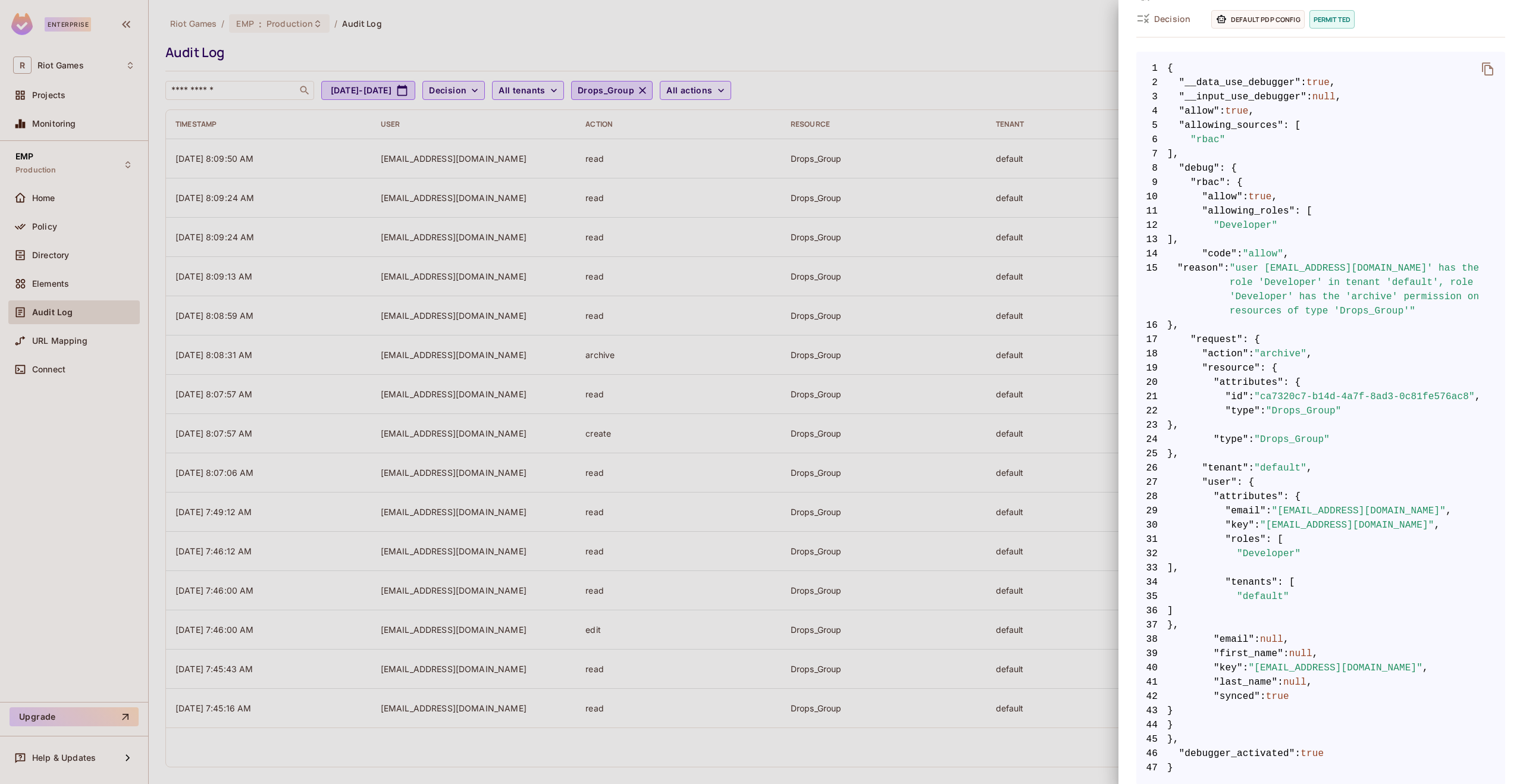
scroll to position [196, 0]
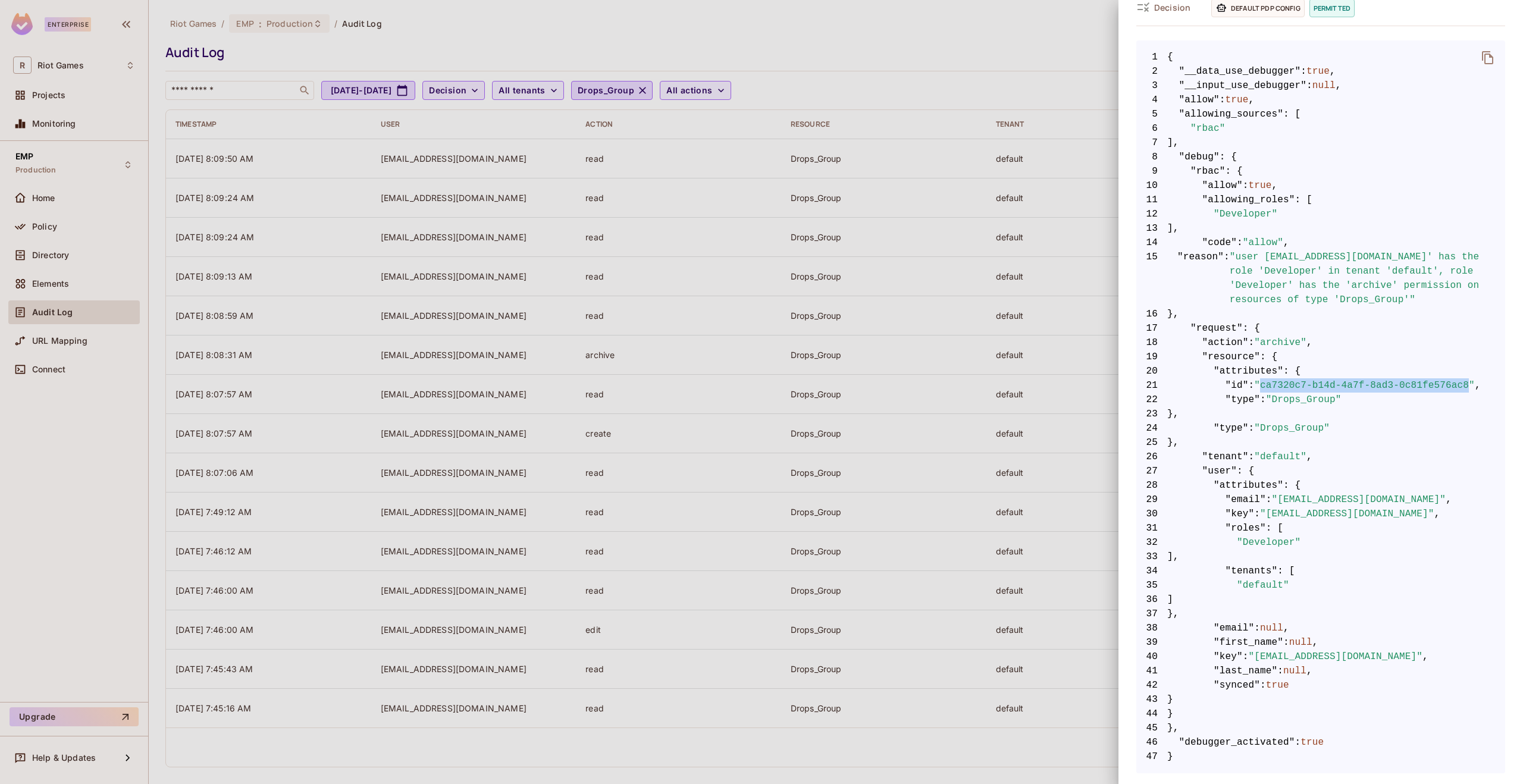
drag, startPoint x: 1265, startPoint y: 387, endPoint x: 1477, endPoint y: 381, distance: 212.1
click at [1475, 381] on span ""ca7320c7-b14d-4a7f-8ad3-0c81fe576ac8"" at bounding box center [1364, 385] width 221 height 14
copy span "ca7320c7-b14d-4a7f-8ad3-0c81fe576ac8"
click at [985, 500] on div at bounding box center [761, 392] width 1523 height 784
